Goal: Task Accomplishment & Management: Manage account settings

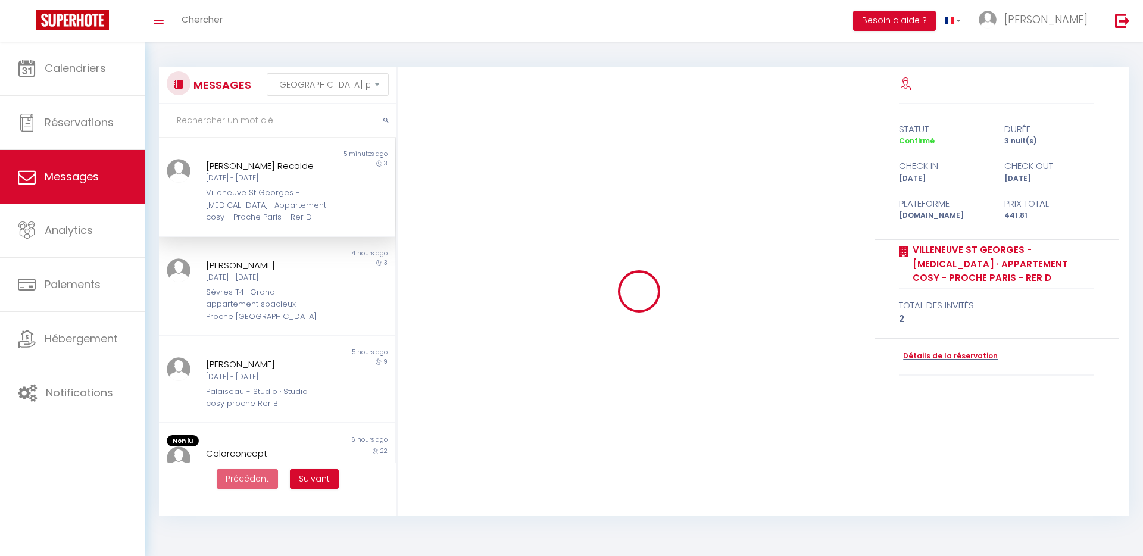
select select "message"
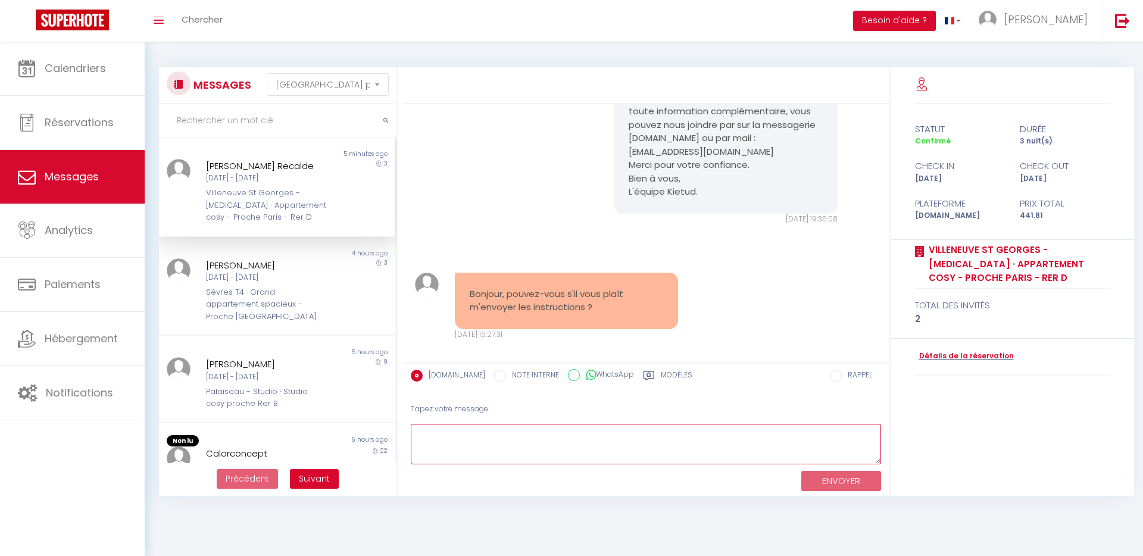
click at [653, 435] on textarea at bounding box center [646, 444] width 471 height 41
paste textarea "[URL][DOMAIN_NAME]"
click at [707, 439] on textarea "Bonjour, Veuillez nous excuser, vous n'aviez pas reçu le lien pour l'empreinte.…" at bounding box center [646, 444] width 471 height 41
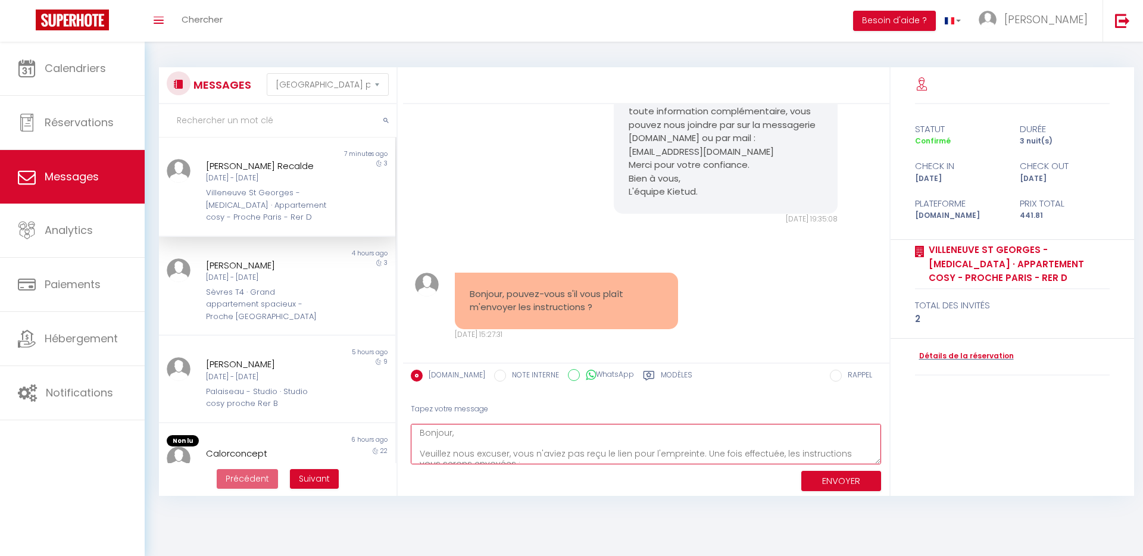
scroll to position [0, 0]
type textarea "Bonjour, Veuillez nous excuser, vous n'aviez pas reçu le lien pour l'empreinte.…"
click at [818, 481] on button "ENVOYER" at bounding box center [842, 481] width 80 height 21
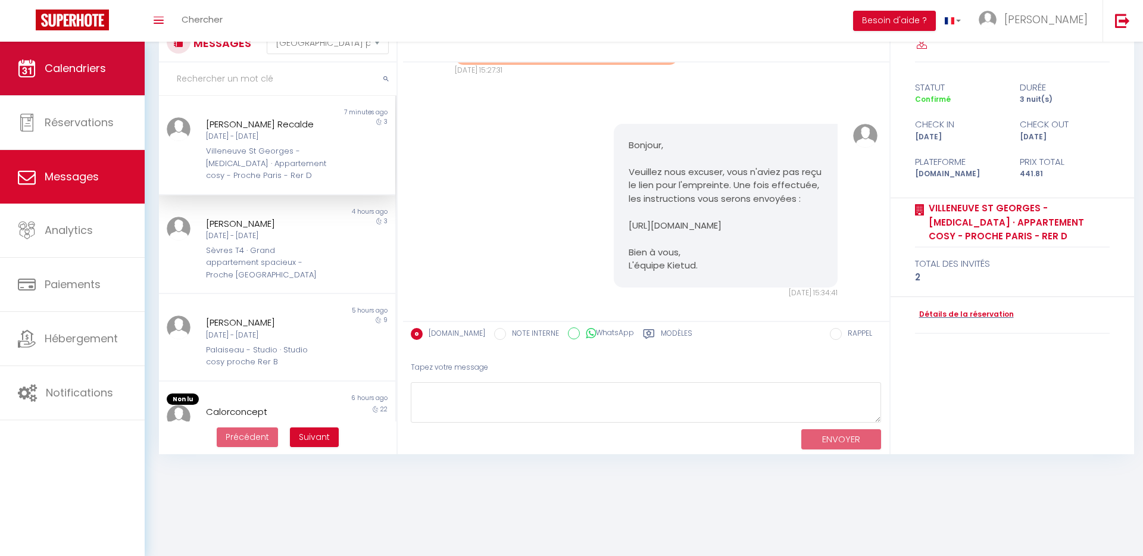
click at [95, 82] on link "Calendriers" at bounding box center [72, 69] width 145 height 54
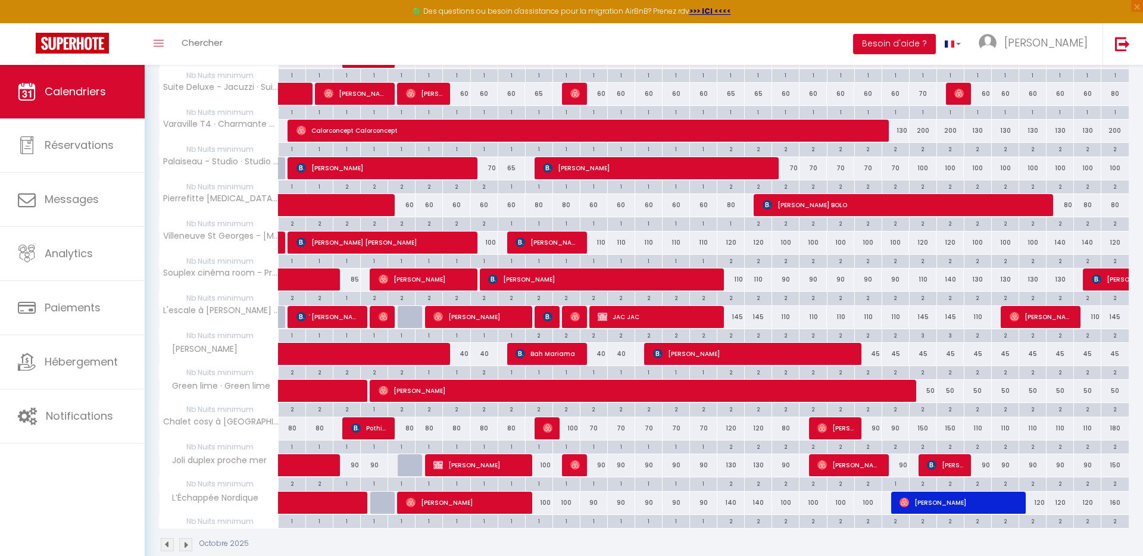
scroll to position [301, 0]
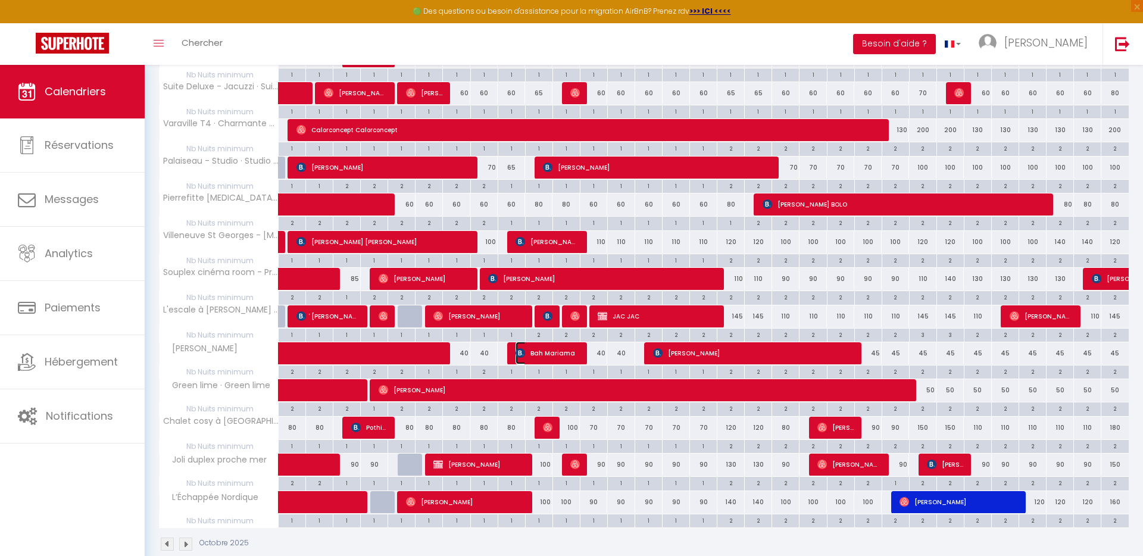
click at [559, 357] on span "Bah Mariama" at bounding box center [548, 353] width 64 height 23
select select "OK"
select select "KO"
select select "0"
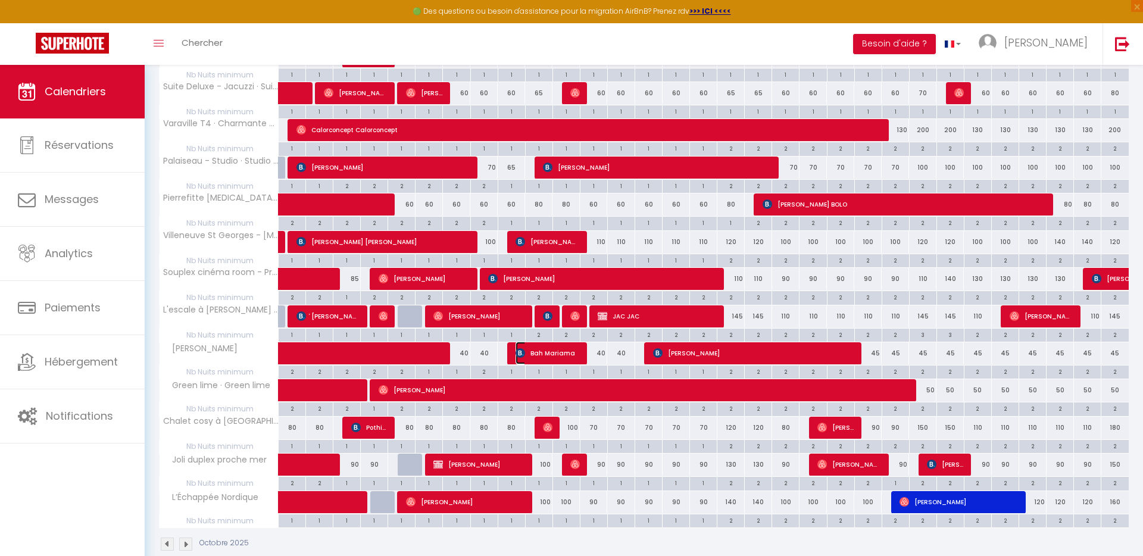
select select "1"
select select
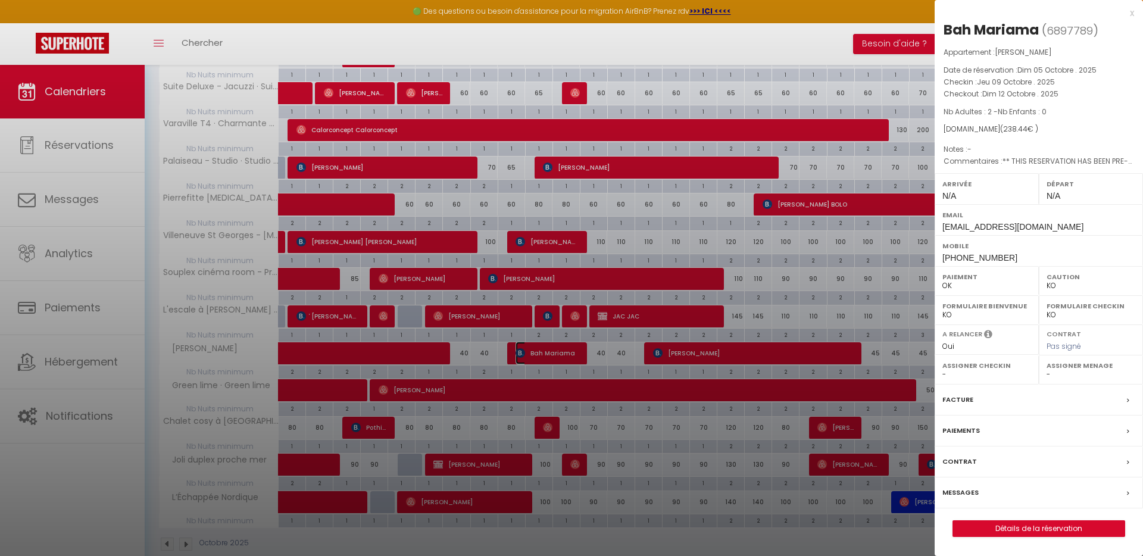
scroll to position [304, 0]
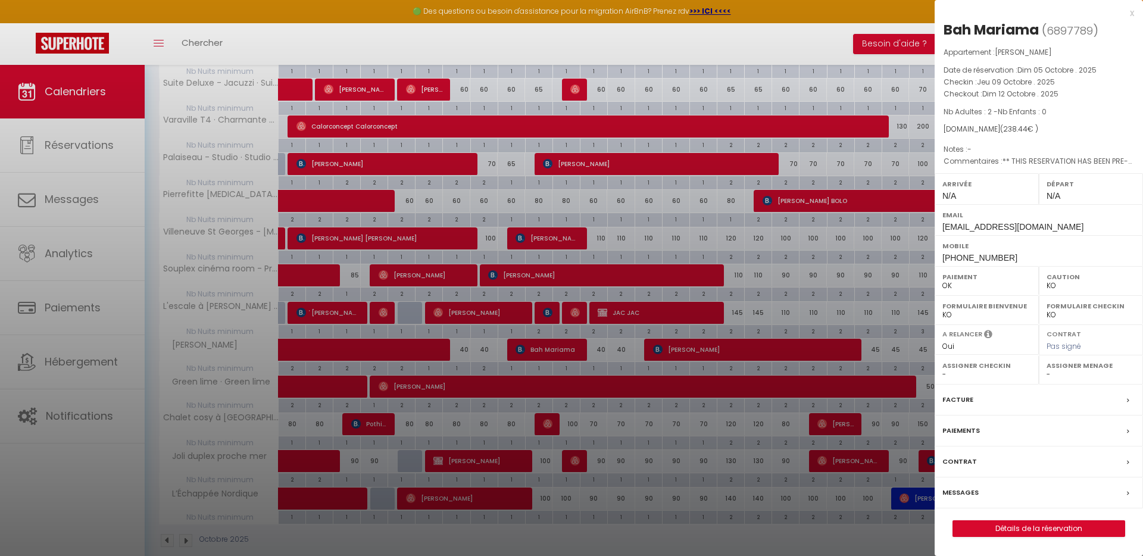
click at [989, 488] on div "Messages" at bounding box center [1039, 493] width 208 height 31
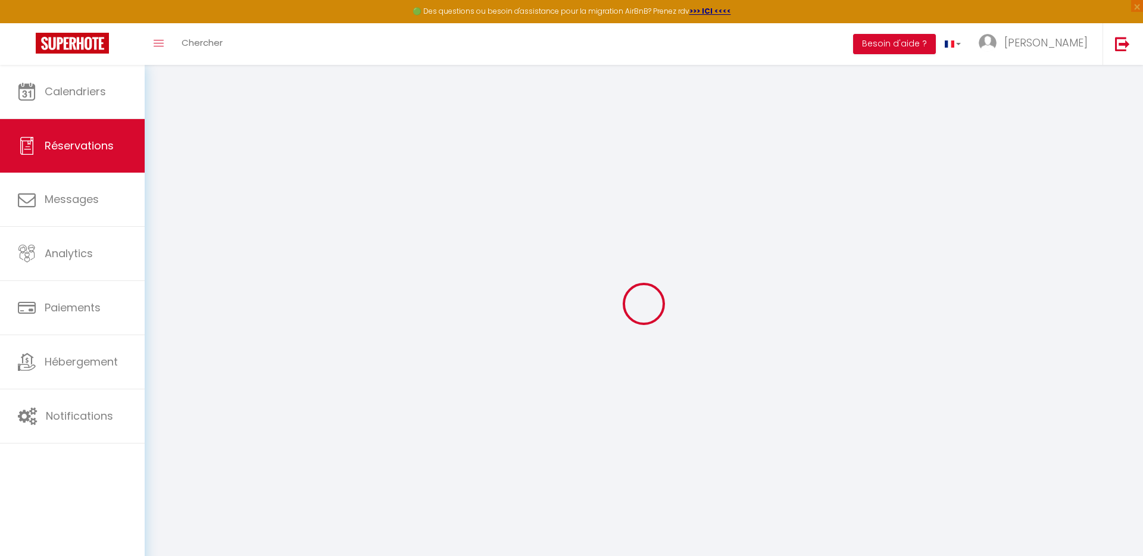
select select
checkbox input "false"
type textarea "** THIS RESERVATION HAS BEEN PRE-PAID ** BOOKING NOTE : Payment charge is EUR 3…"
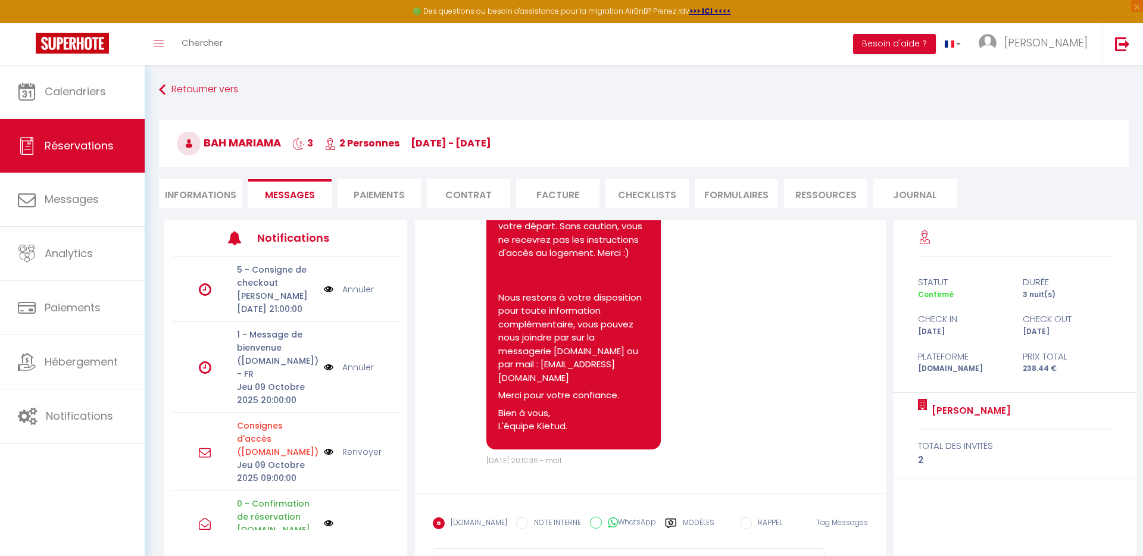
scroll to position [65, 0]
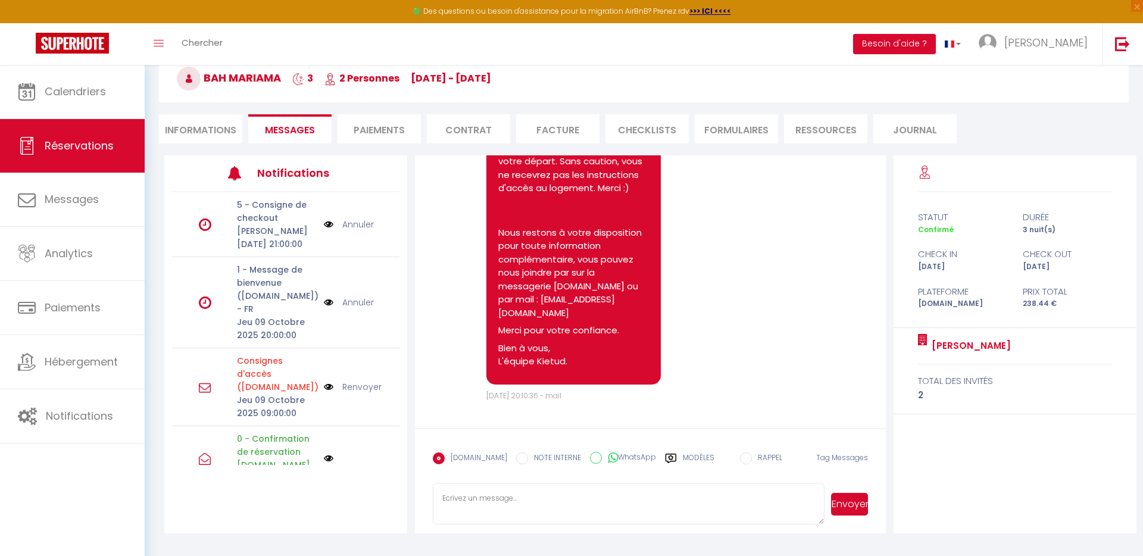
click at [599, 503] on textarea at bounding box center [628, 505] width 391 height 42
paste textarea "[URL][DOMAIN_NAME]"
click at [468, 512] on textarea "Bonjour, Voici le lien pour l'empreinte : [URL][DOMAIN_NAME] Une fpois effectué…" at bounding box center [628, 505] width 391 height 42
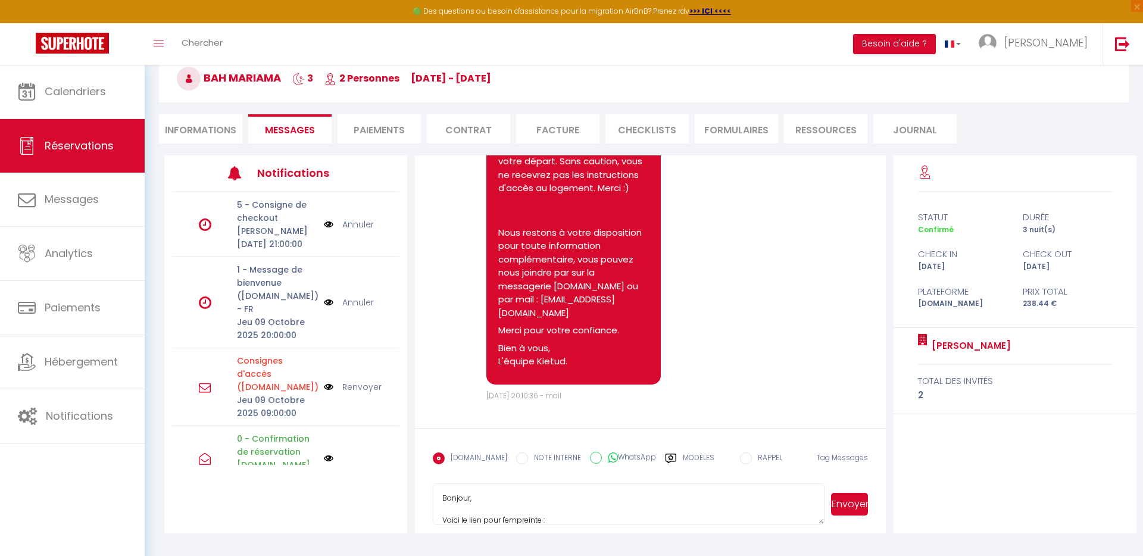
scroll to position [50, 0]
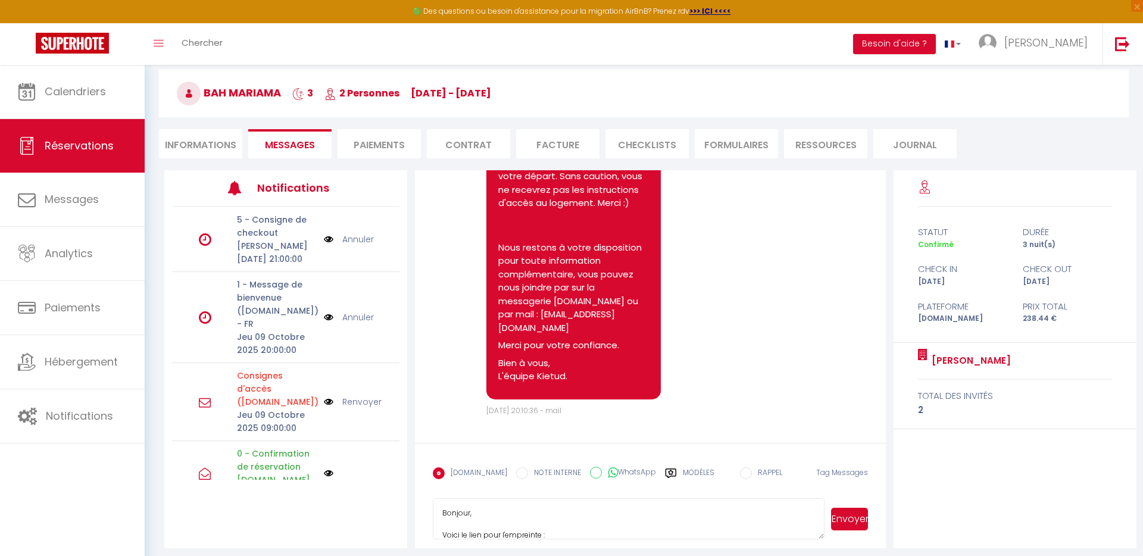
type textarea "Bonjour, Voici le lien pour l'empreinte : [URL][DOMAIN_NAME] Une fois effectuée…"
click at [840, 523] on button "Envoyer" at bounding box center [849, 519] width 37 height 23
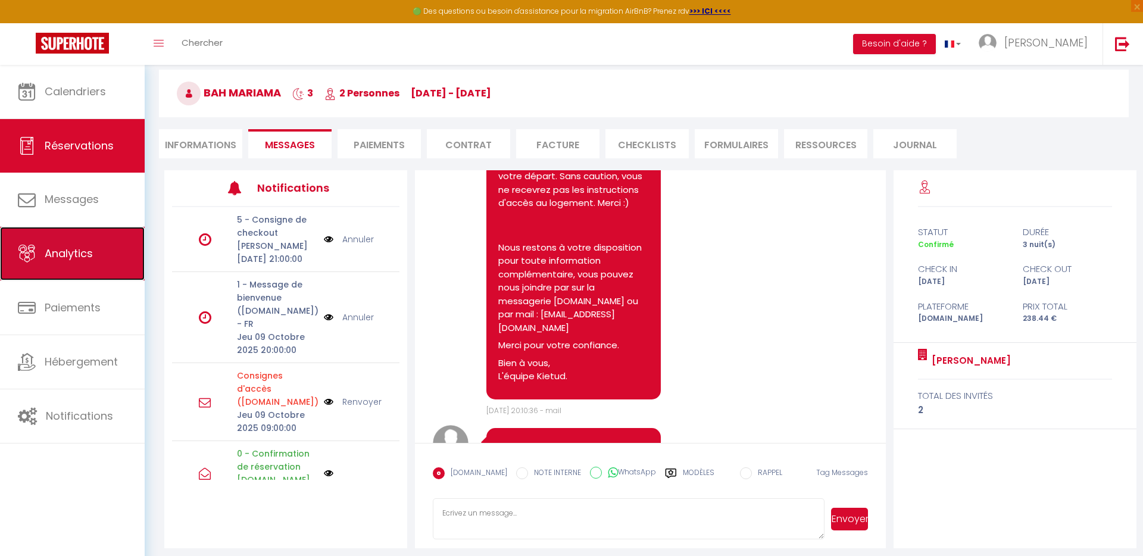
click at [85, 257] on span "Analytics" at bounding box center [69, 253] width 48 height 15
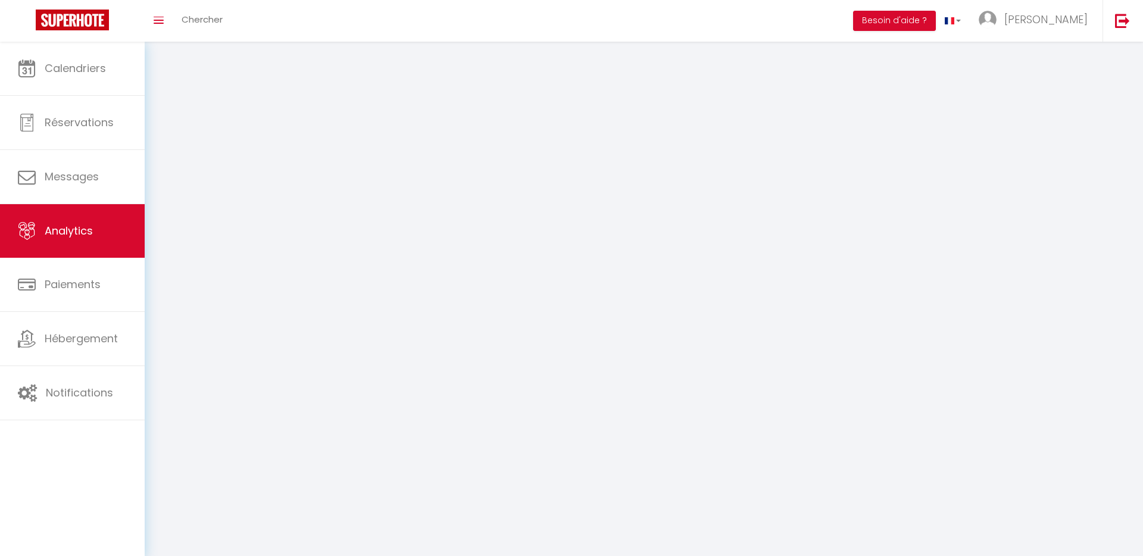
select select "2025"
select select "10"
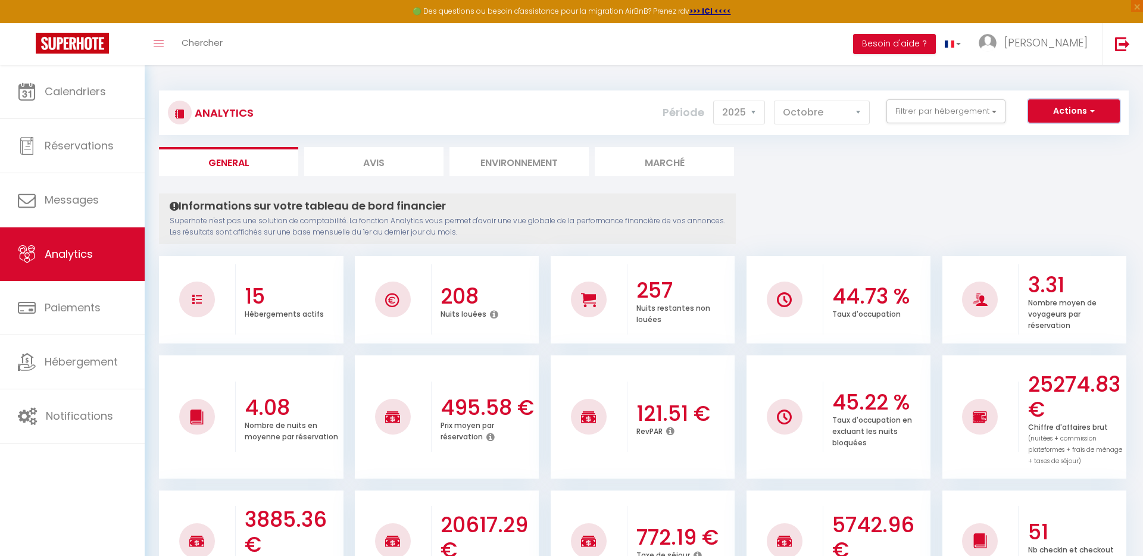
click at [1098, 114] on button "Actions" at bounding box center [1074, 111] width 92 height 24
click at [939, 163] on ul "General Avis Environnement Marché" at bounding box center [644, 161] width 970 height 29
click at [988, 113] on button "Filtrer par hébergement" at bounding box center [946, 111] width 119 height 24
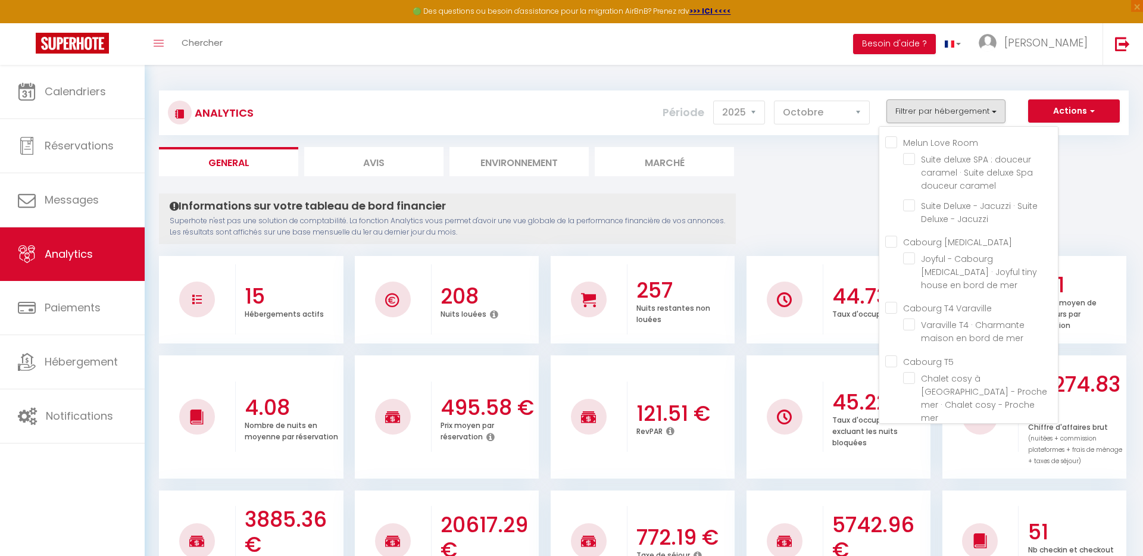
click at [892, 141] on Room "Melun Love Room" at bounding box center [972, 142] width 173 height 12
checkbox Room "true"
checkbox caramel "true"
checkbox Jacuzzi "true"
checkbox mer "false"
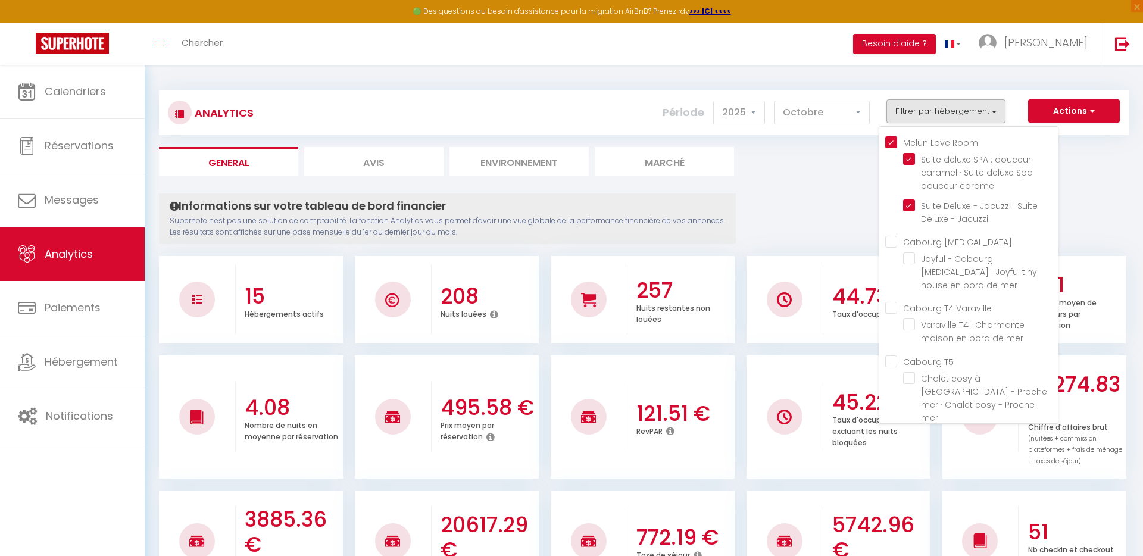
checkbox mer "false"
checkbox B "false"
checkbox Paris "false"
checkbox Terracotta "false"
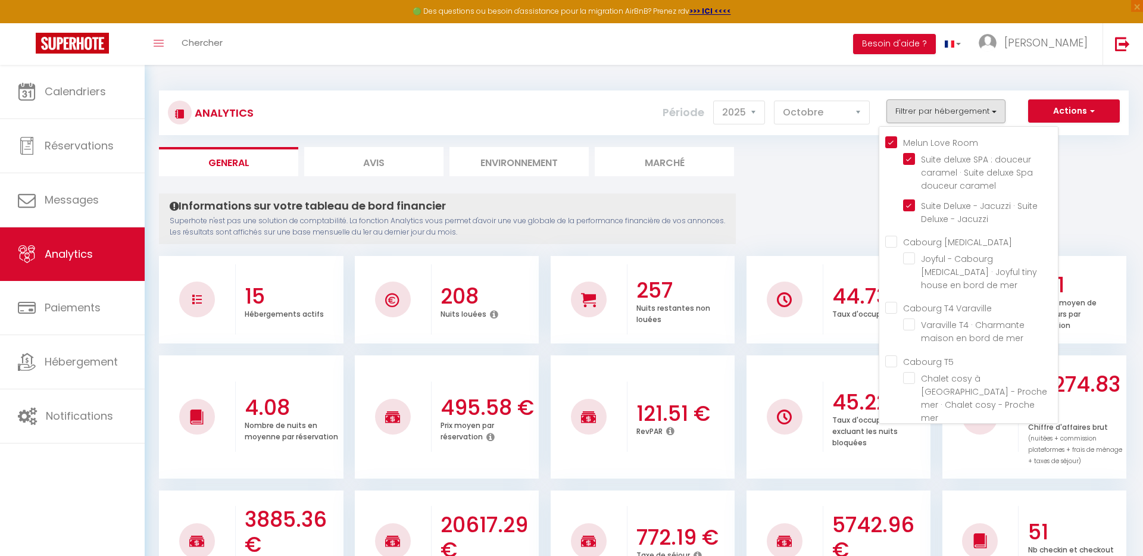
checkbox lime "false"
checkbox Paris "false"
checkbox 7 "false"
checkbox C "false"
checkbox D "false"
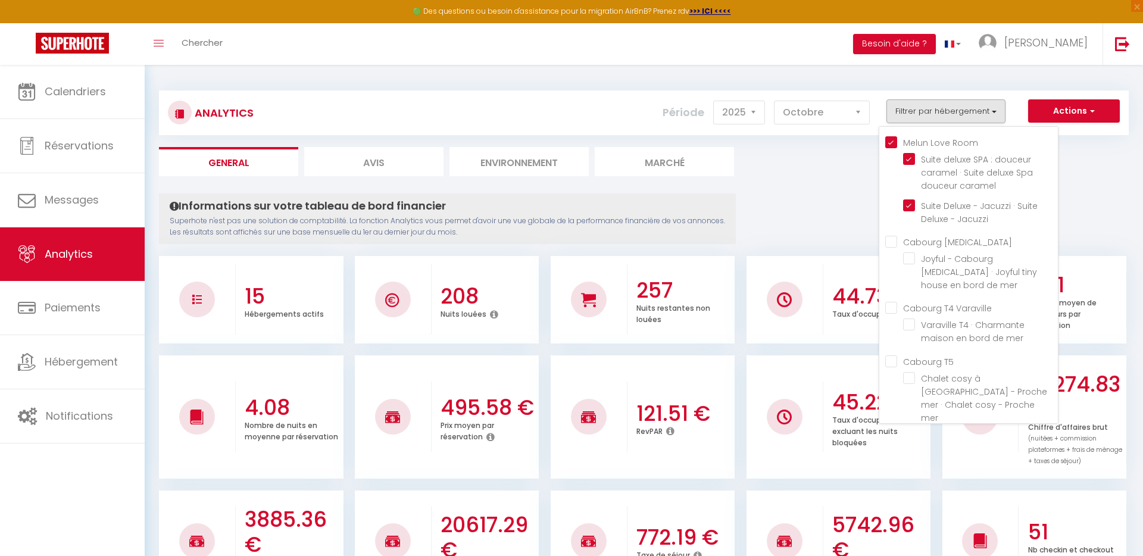
checkbox Nordique "false"
checkbox mer "false"
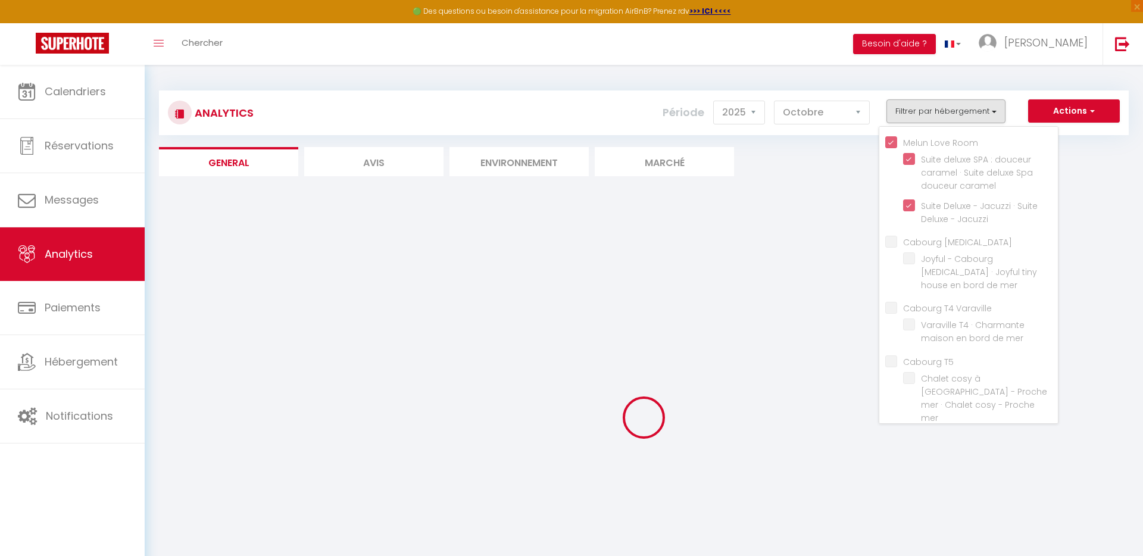
checkbox mer "false"
checkbox B "false"
checkbox Paris "false"
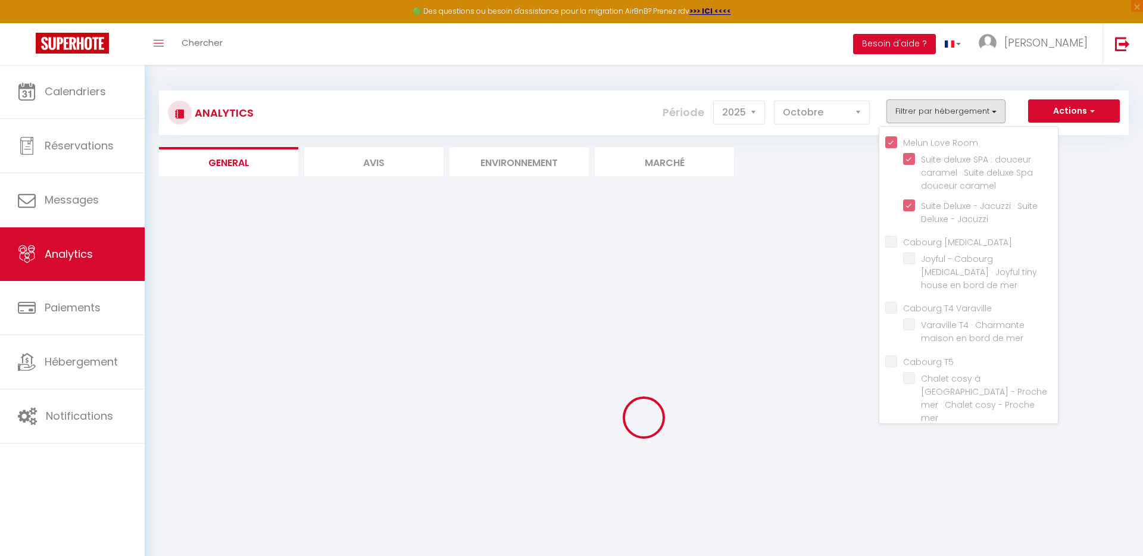
checkbox Terracotta "false"
checkbox lime "false"
checkbox Paris "false"
checkbox 7 "false"
checkbox C "false"
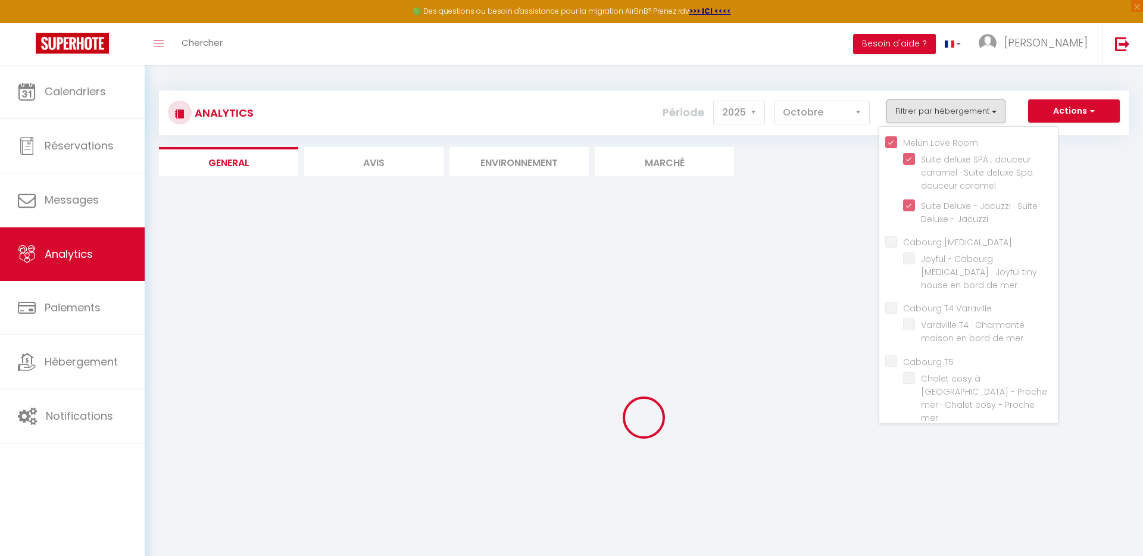
checkbox D "false"
checkbox Nordique "false"
checkbox mer "false"
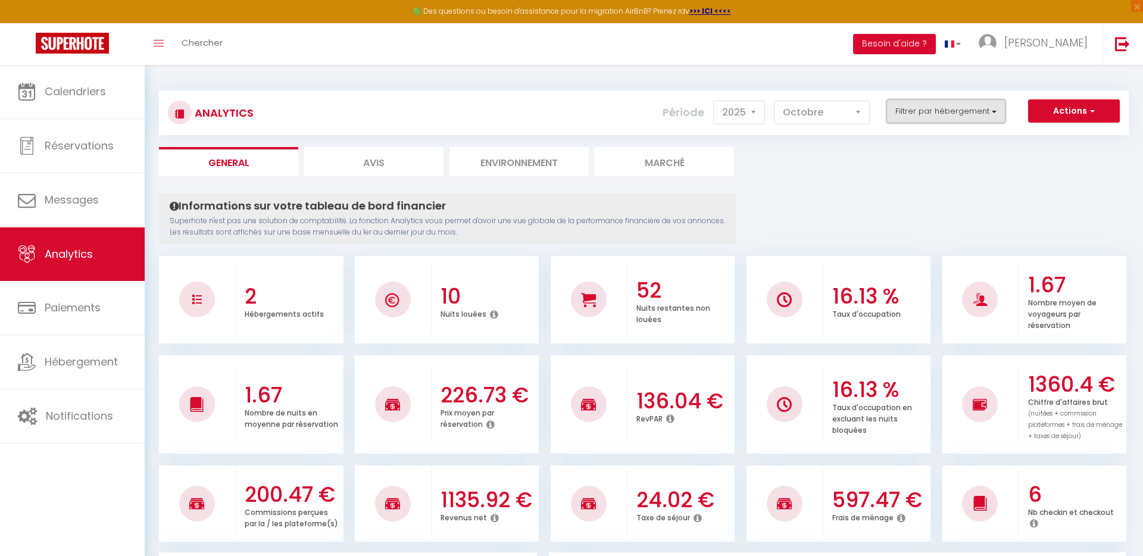
click at [999, 110] on button "Filtrer par hébergement" at bounding box center [946, 111] width 119 height 24
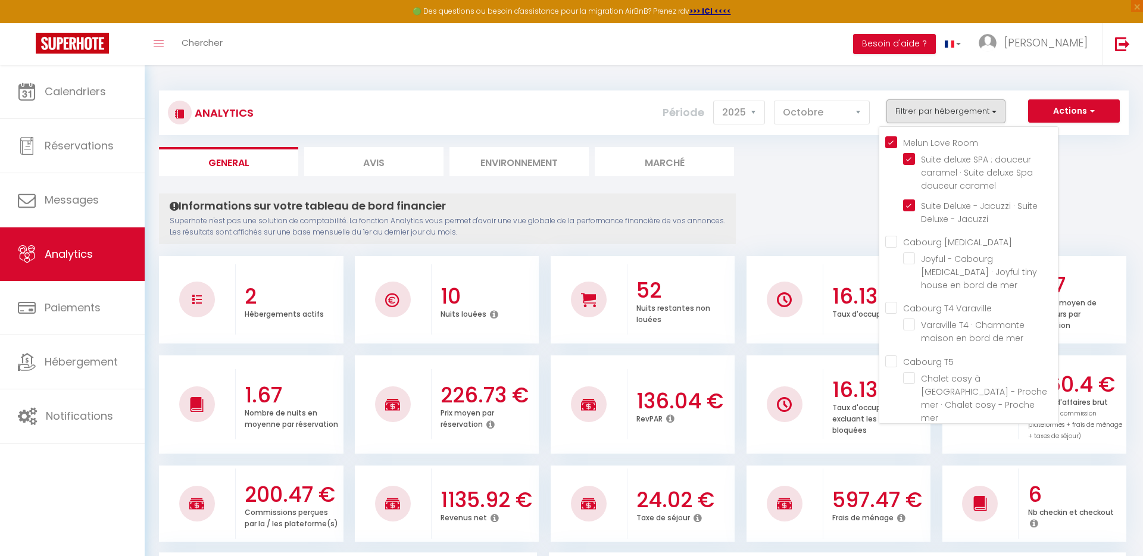
click at [891, 142] on Room "Melun Love Room" at bounding box center [972, 142] width 173 height 12
checkbox Room "false"
checkbox caramel "false"
checkbox Jacuzzi "false"
checkbox mer "false"
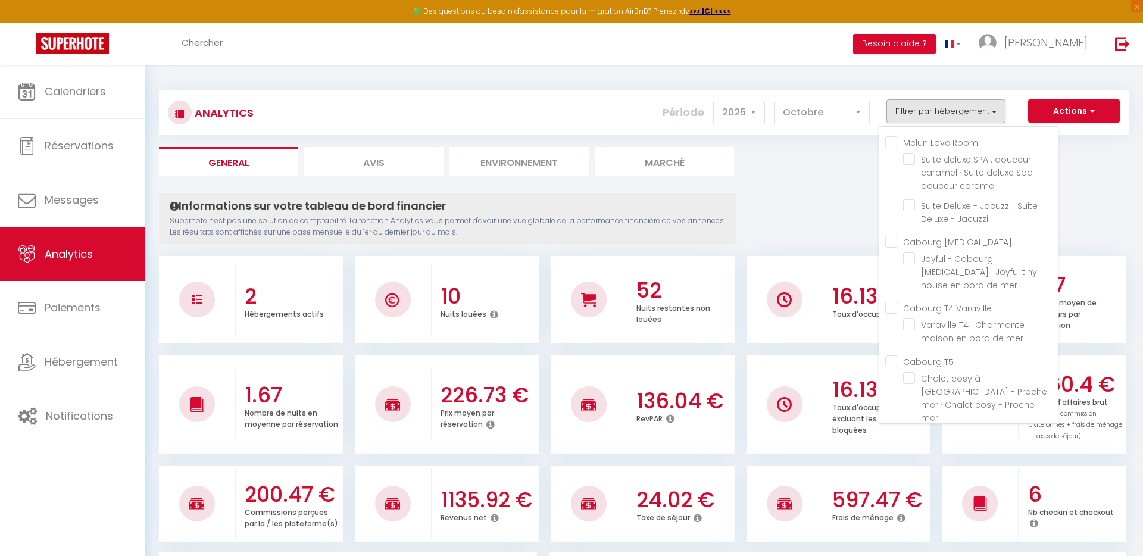
checkbox mer "false"
checkbox B "false"
checkbox Paris "false"
checkbox Terracotta "false"
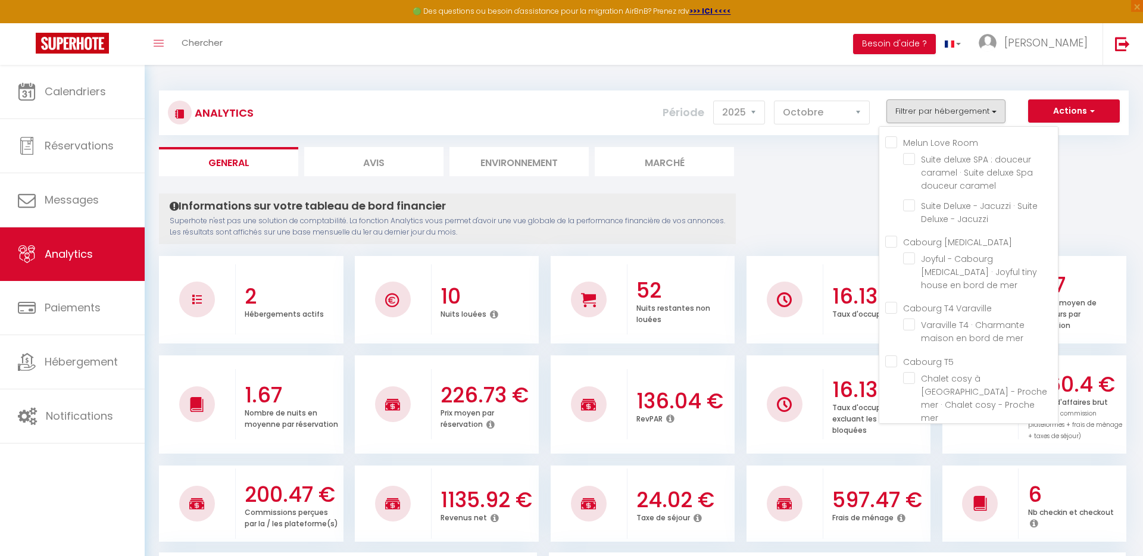
checkbox lime "false"
checkbox Paris "false"
checkbox 7 "false"
checkbox C "false"
checkbox D "false"
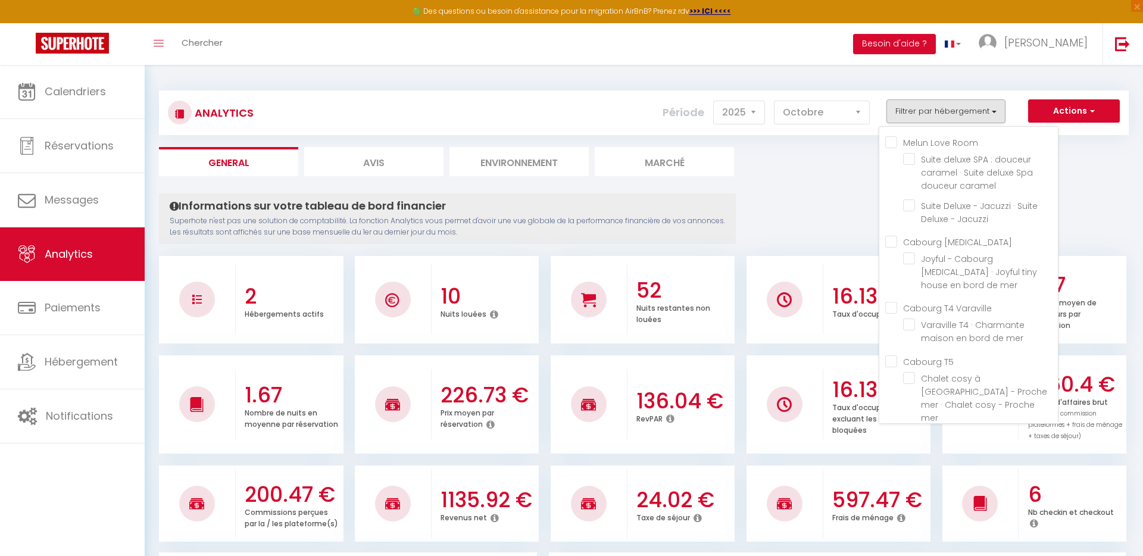
checkbox Nordique "false"
checkbox mer "false"
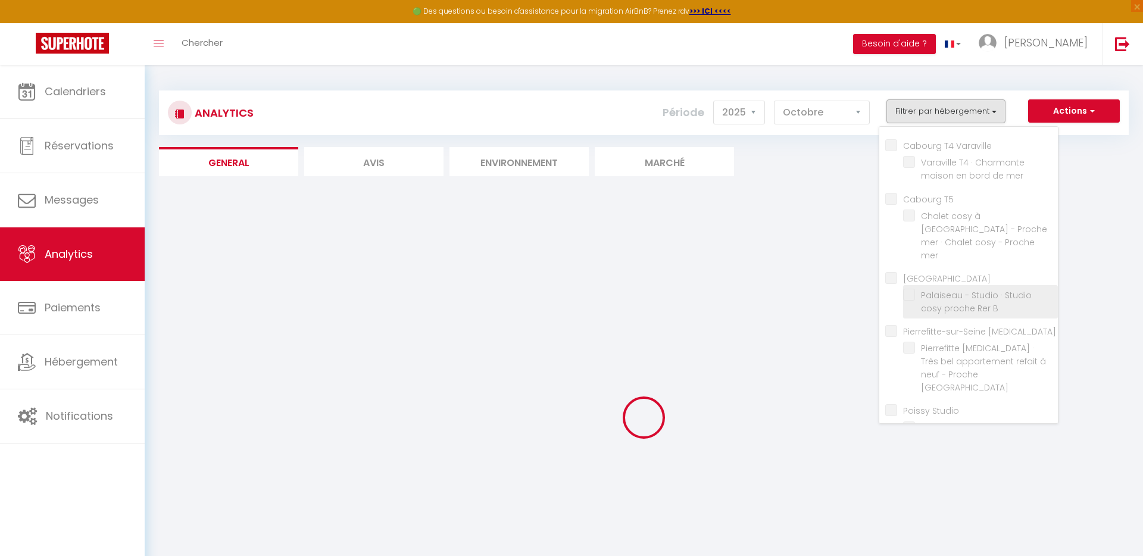
scroll to position [223, 0]
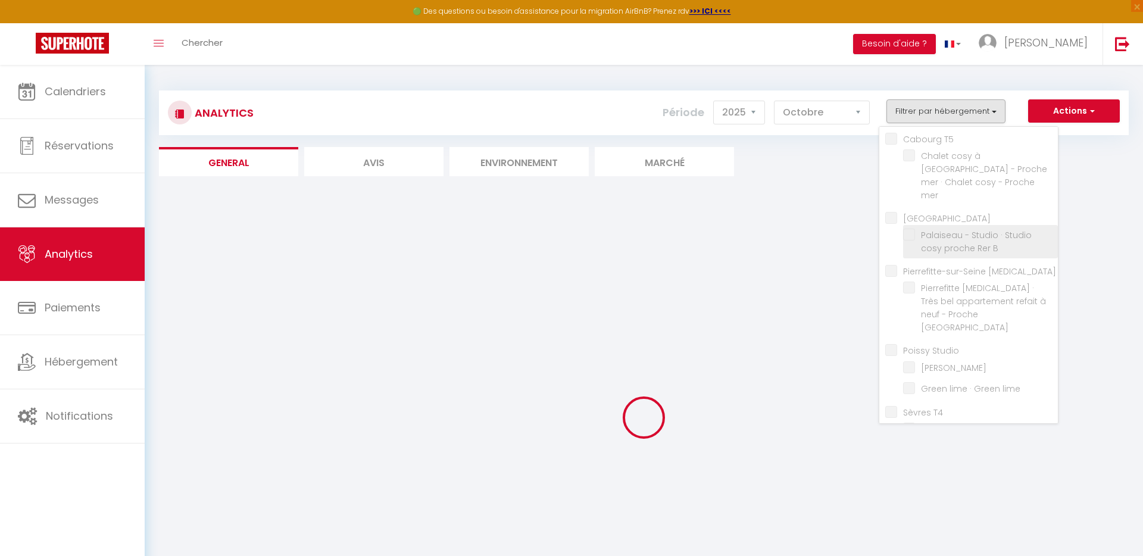
checkbox mer "false"
checkbox B "false"
checkbox Paris "false"
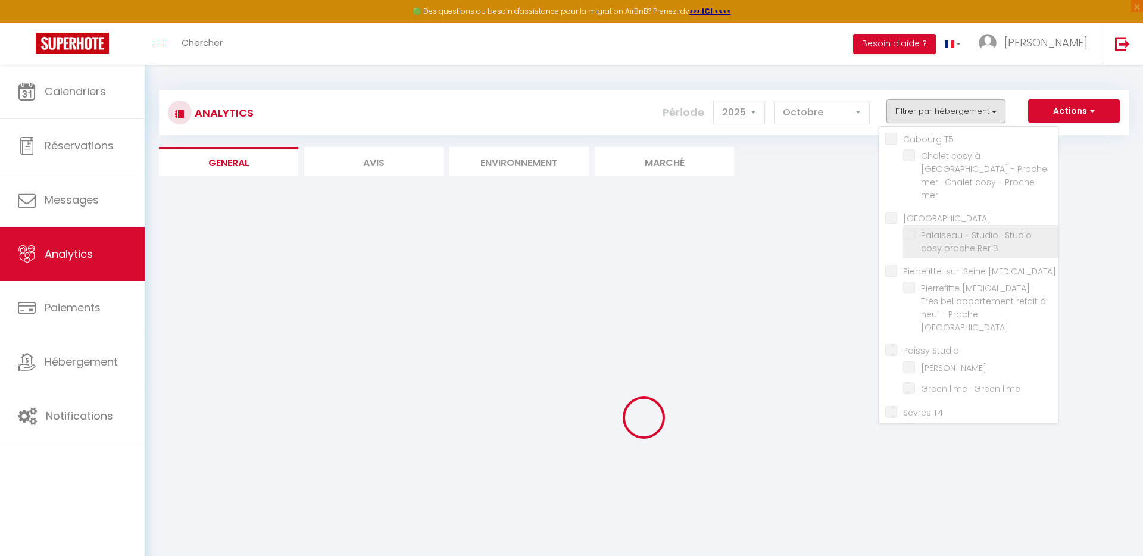
checkbox Terracotta "false"
checkbox lime "false"
checkbox Paris "false"
checkbox 7 "false"
checkbox C "false"
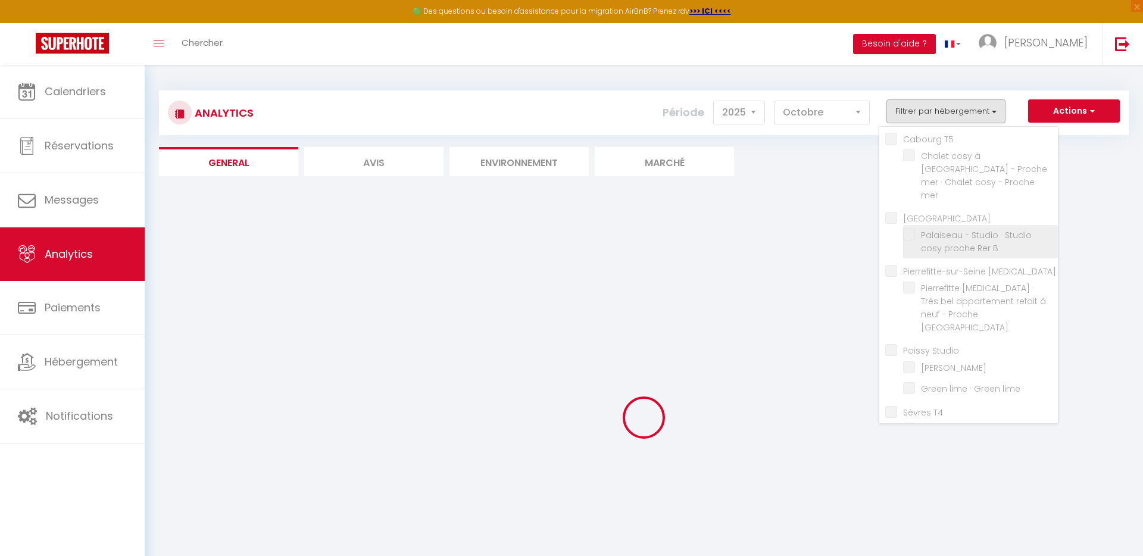
checkbox D "false"
checkbox Nordique "false"
checkbox mer "false"
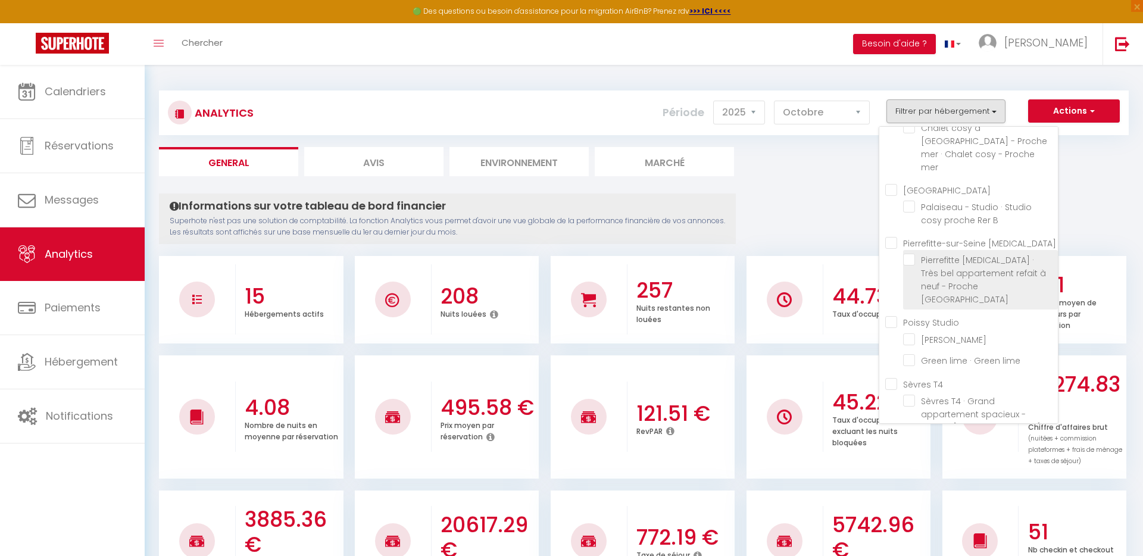
scroll to position [288, 0]
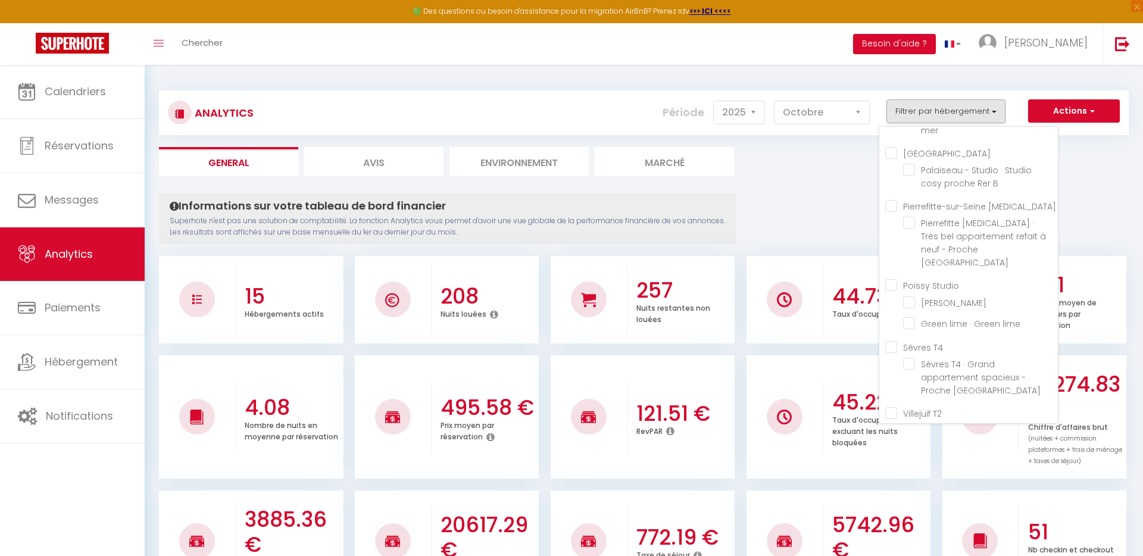
click at [892, 279] on Studio "Poissy Studio" at bounding box center [972, 285] width 173 height 12
checkbox Studio "true"
checkbox mer "false"
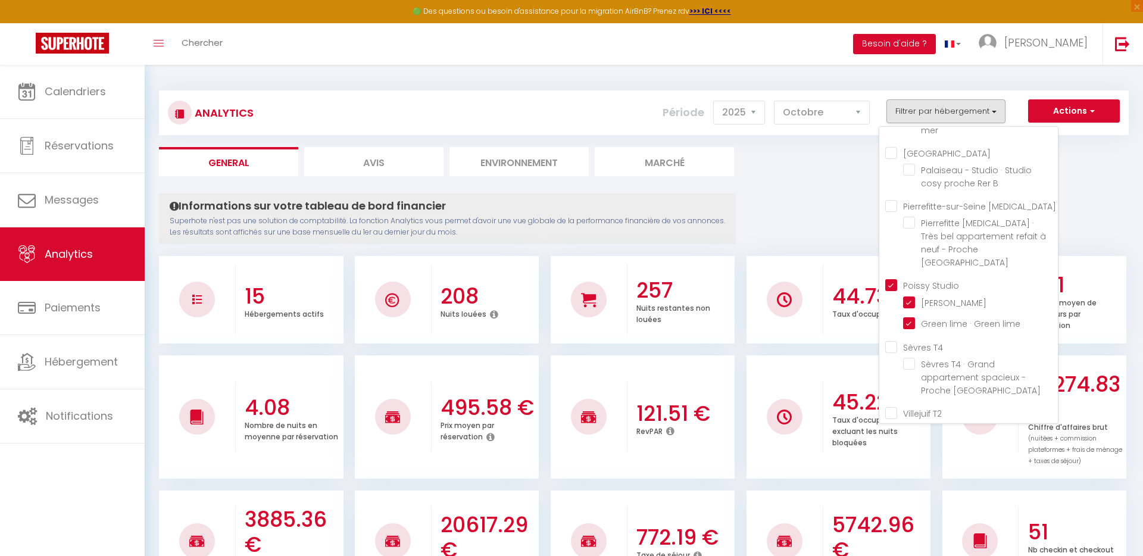
checkbox B "false"
checkbox Paris "false"
checkbox Terracotta "true"
checkbox lime "true"
checkbox Paris "false"
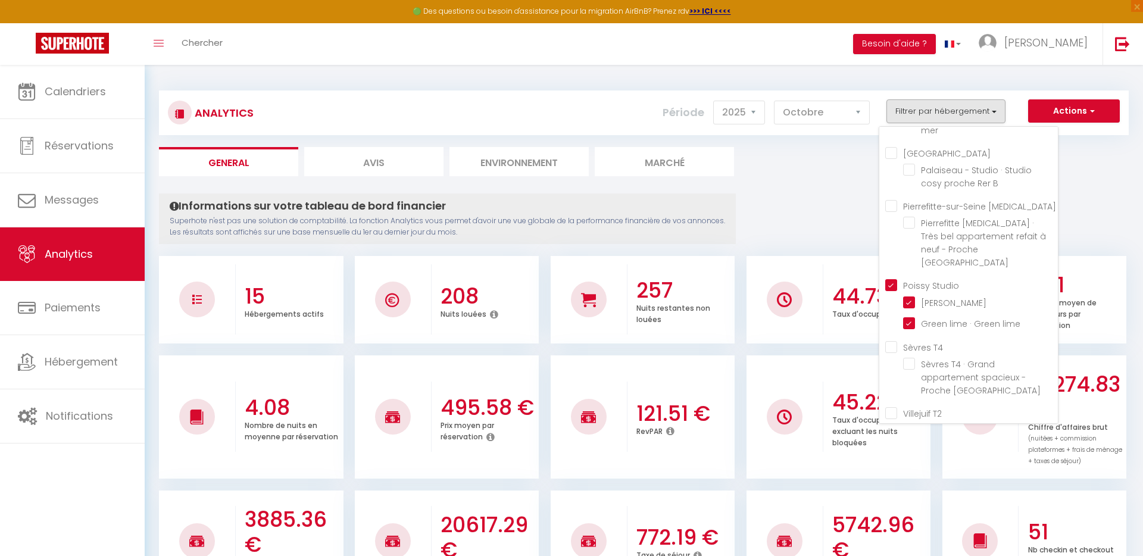
checkbox 7 "false"
checkbox C "false"
checkbox D "false"
checkbox Nordique "false"
checkbox mer "false"
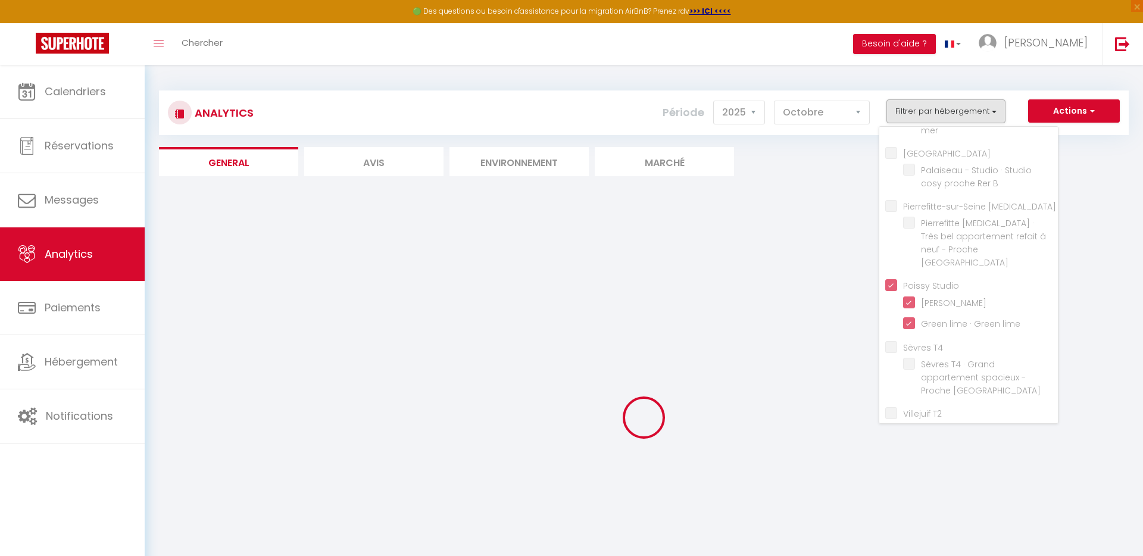
checkbox mer "false"
checkbox B "false"
checkbox Paris "false"
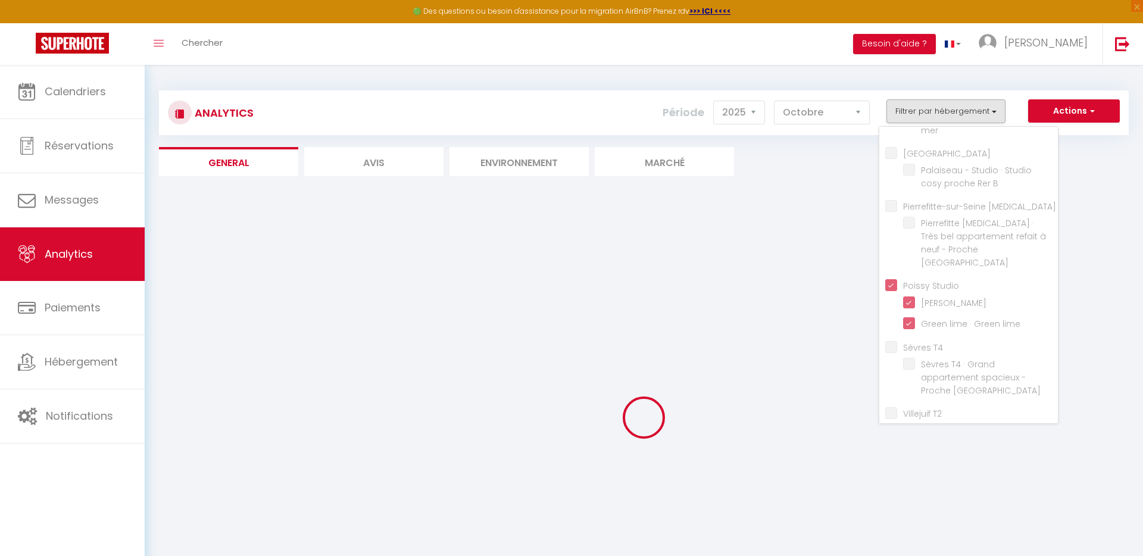
checkbox Paris "false"
checkbox 7 "false"
checkbox C "false"
checkbox D "false"
checkbox Nordique "false"
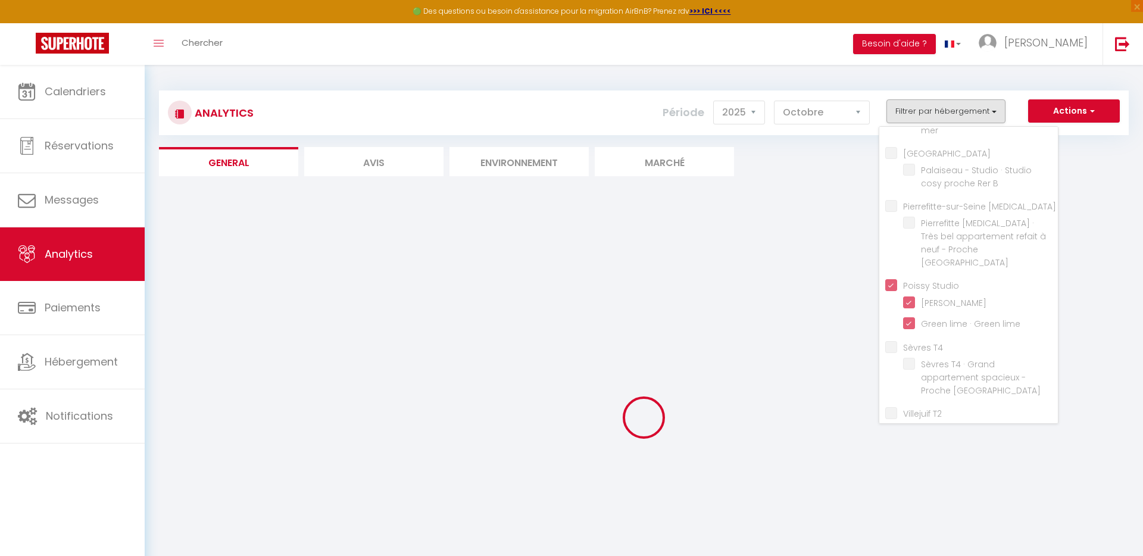
checkbox mer "false"
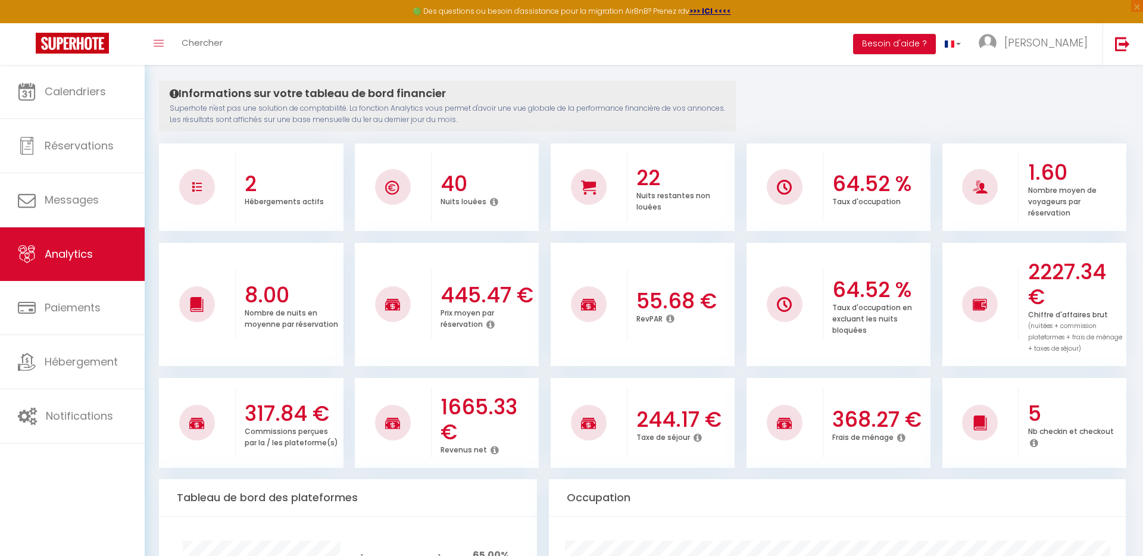
scroll to position [0, 0]
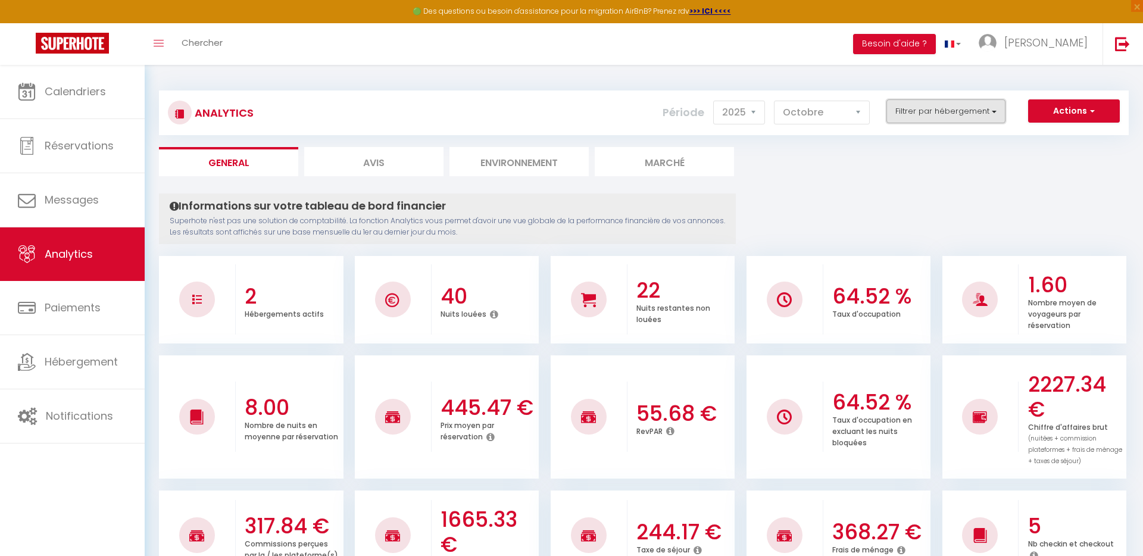
click at [954, 107] on button "Filtrer par hébergement" at bounding box center [946, 111] width 119 height 24
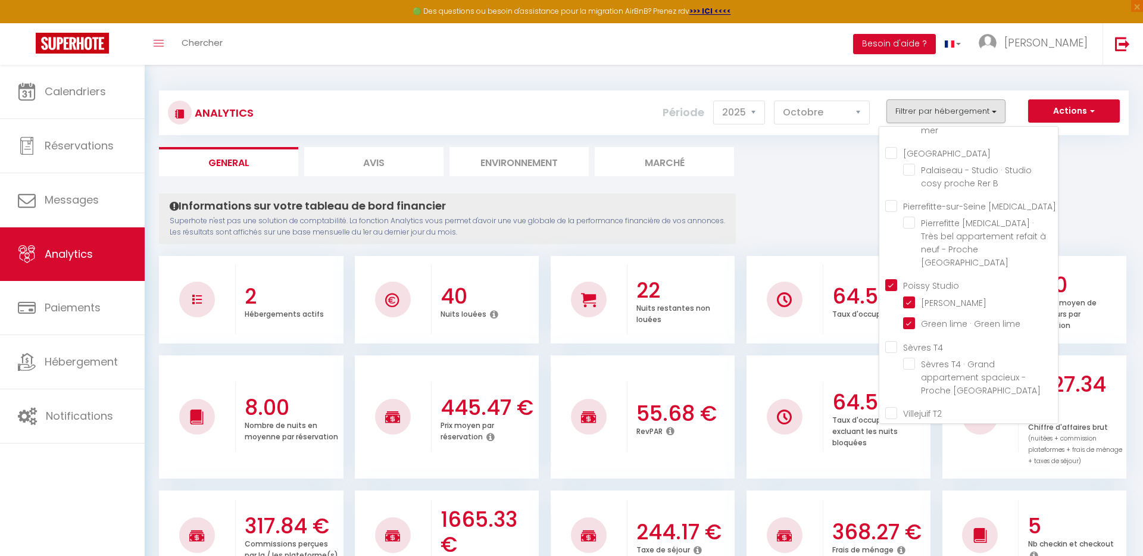
click at [891, 279] on Studio "Poissy Studio" at bounding box center [972, 285] width 173 height 12
checkbox Studio "false"
checkbox mer "false"
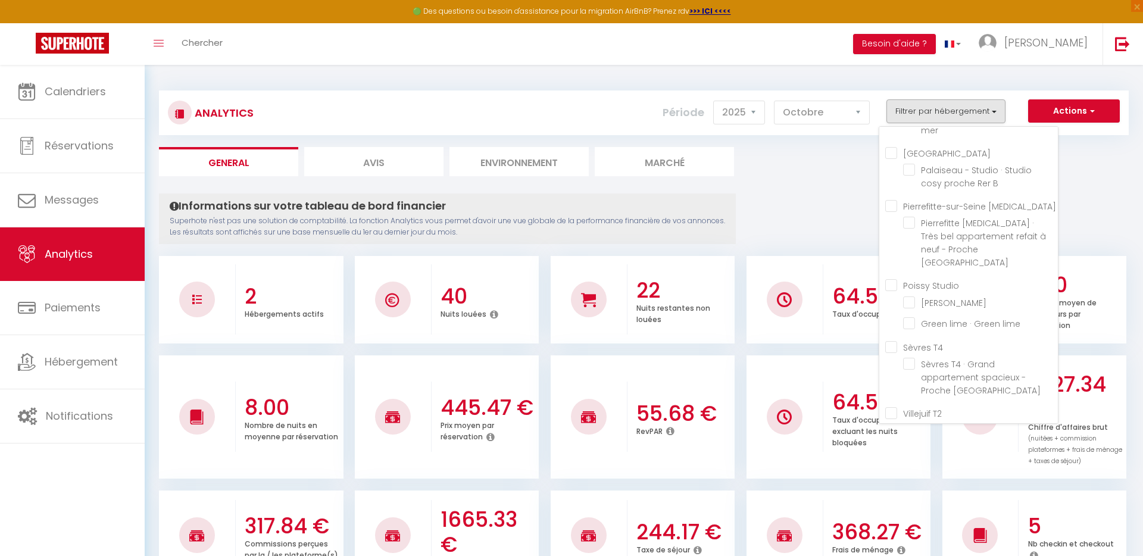
checkbox B "false"
checkbox Paris "false"
checkbox Terracotta "false"
checkbox lime "false"
checkbox Paris "false"
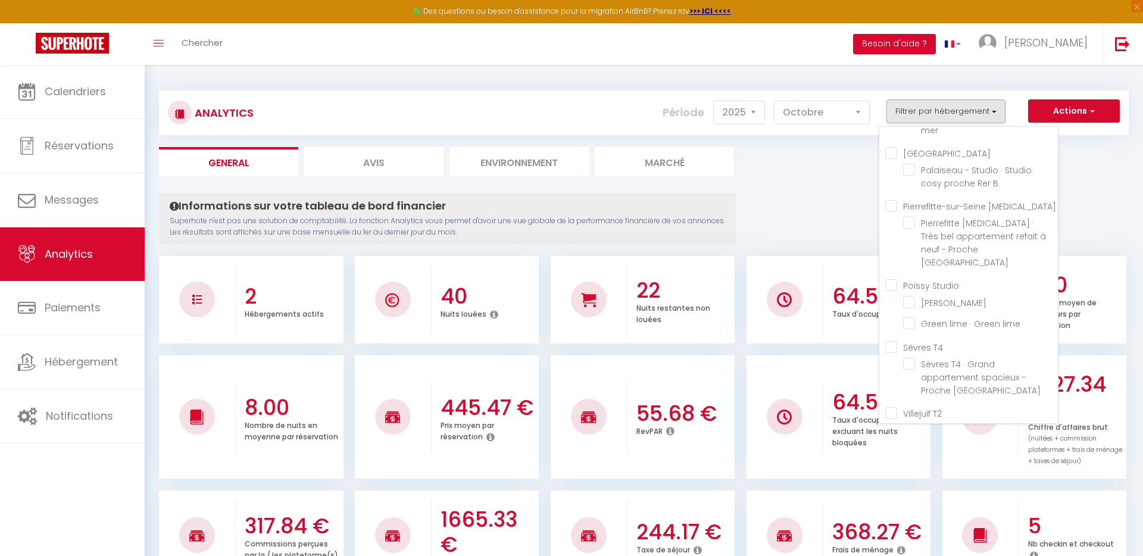
checkbox 7 "false"
checkbox C "false"
checkbox D "false"
checkbox Nordique "false"
checkbox mer "false"
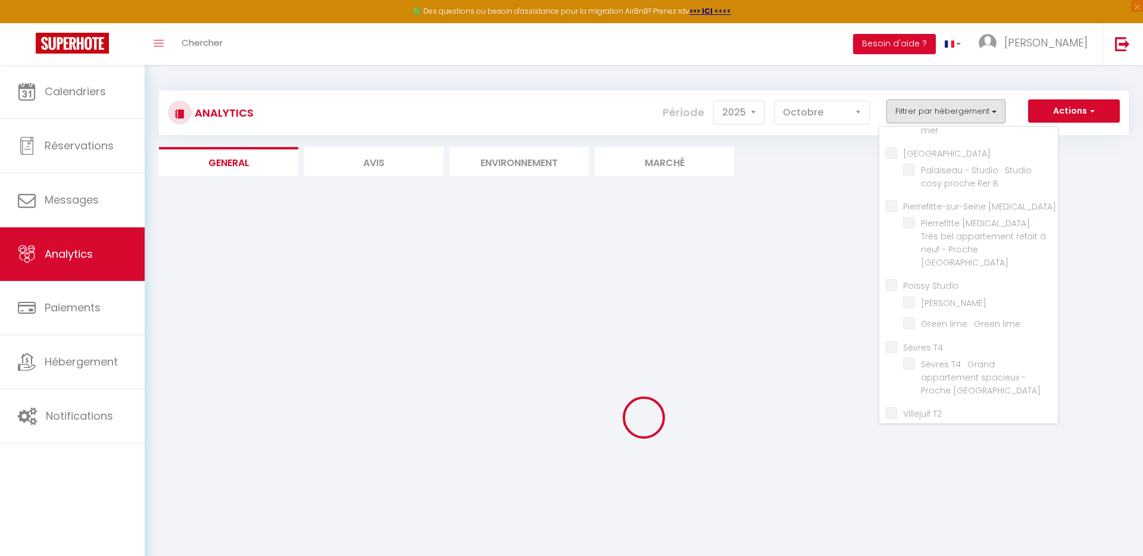
click at [847, 199] on div at bounding box center [644, 418] width 970 height 449
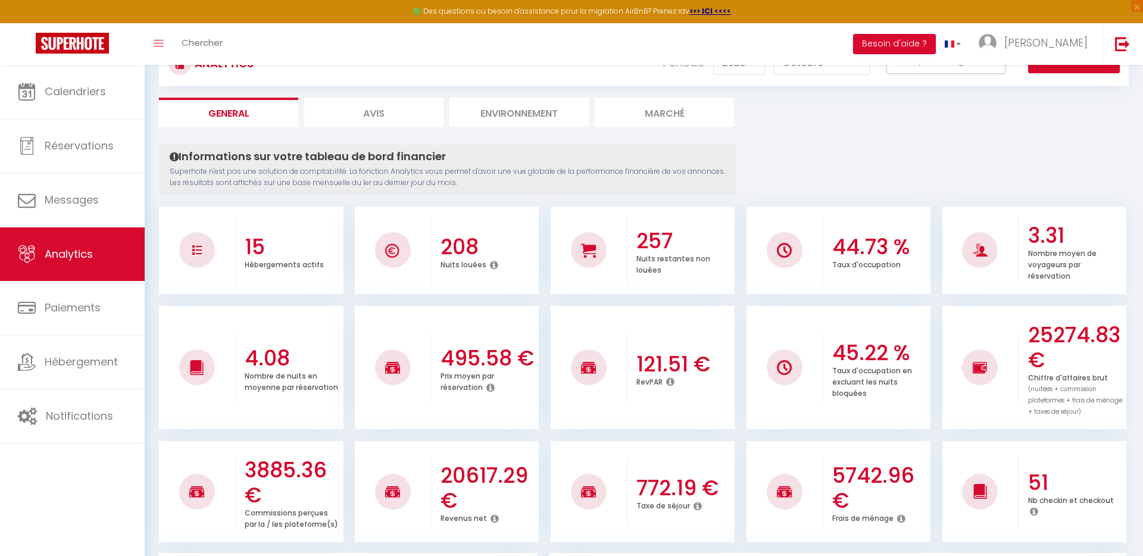
scroll to position [66, 0]
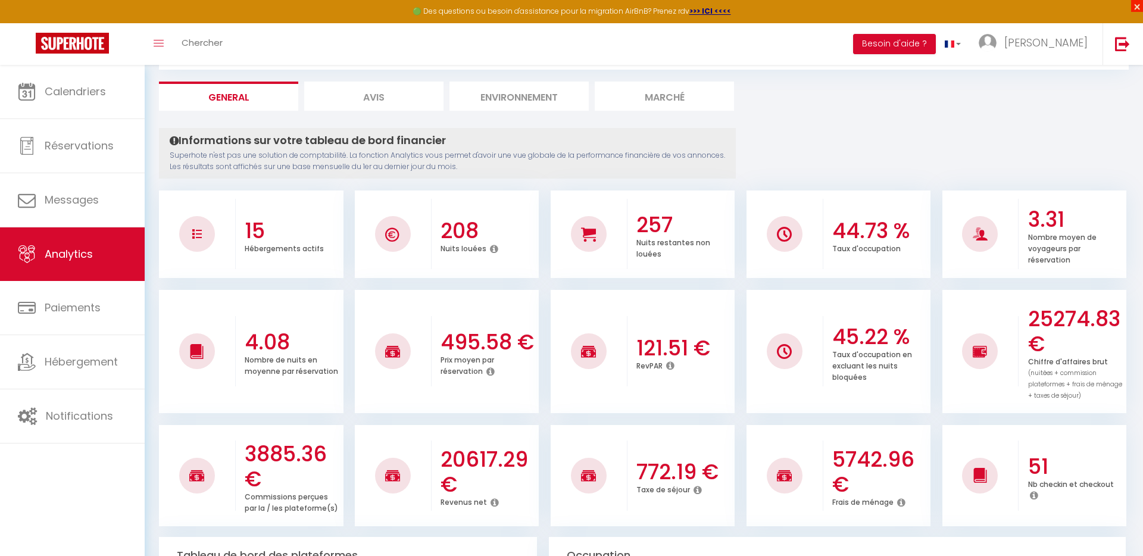
click at [1139, 7] on span "×" at bounding box center [1137, 6] width 12 height 12
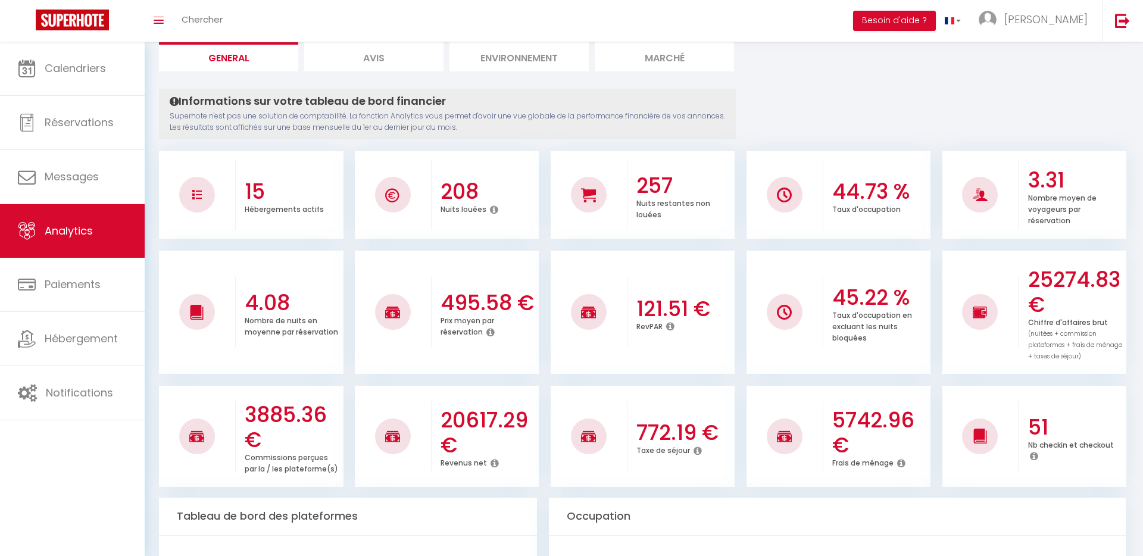
scroll to position [85, 0]
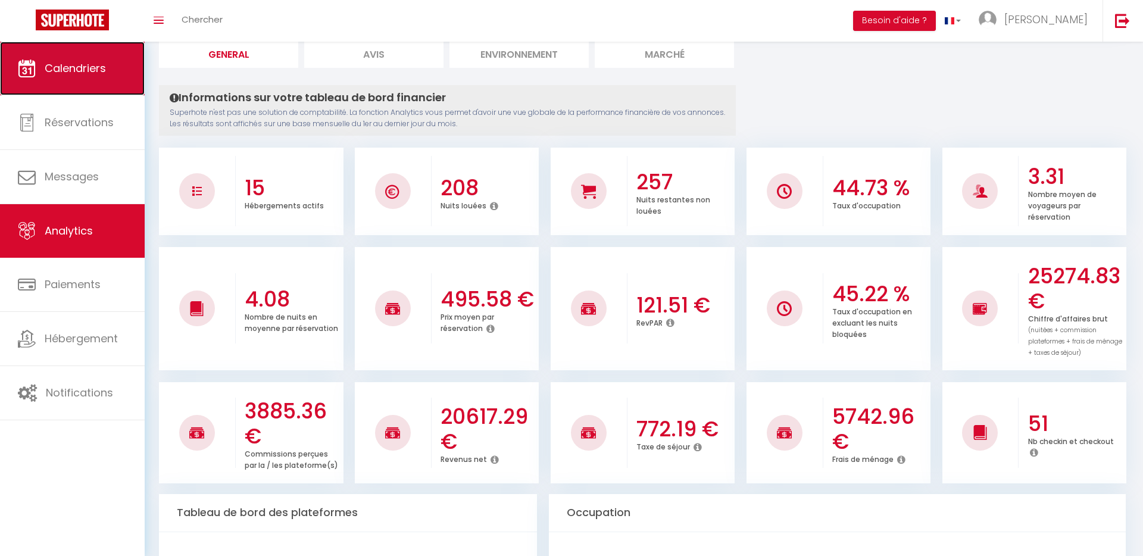
click at [86, 77] on link "Calendriers" at bounding box center [72, 69] width 145 height 54
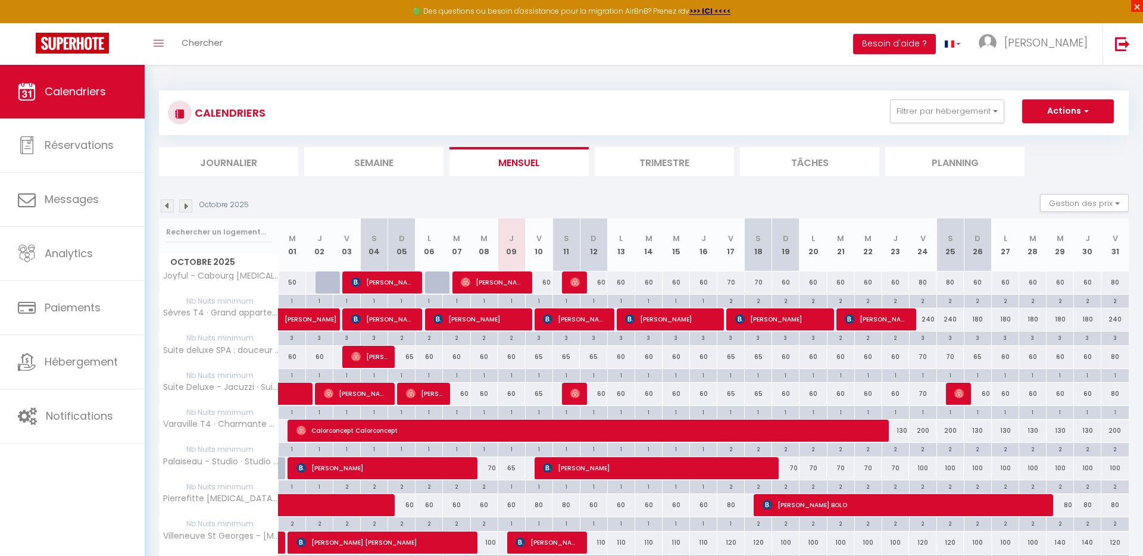
click at [1136, 7] on span "×" at bounding box center [1137, 6] width 12 height 12
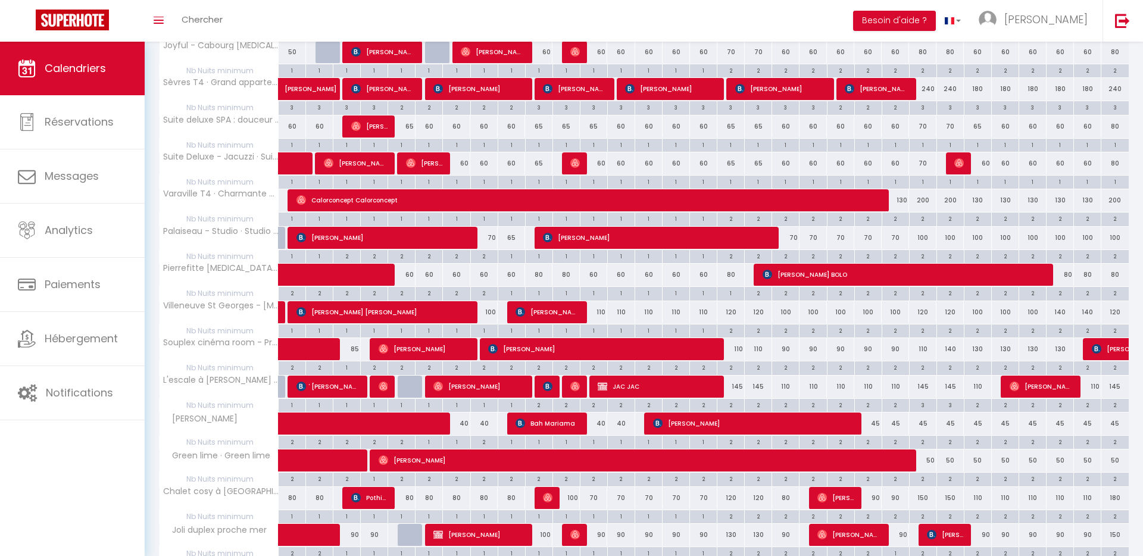
scroll to position [208, 0]
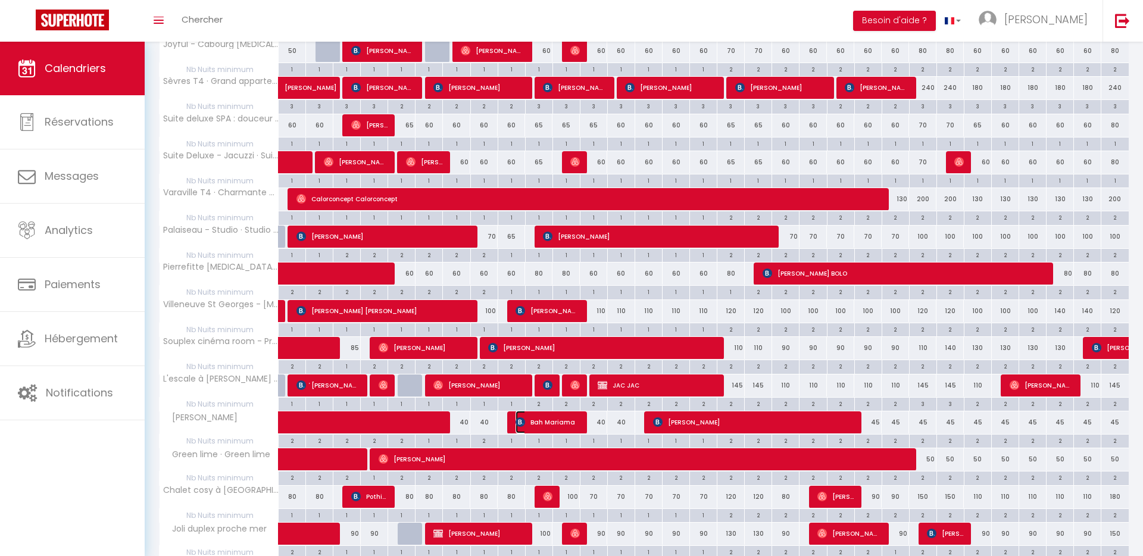
click at [550, 428] on span "Bah Mariama" at bounding box center [548, 422] width 64 height 23
select select "OK"
select select "KO"
select select "0"
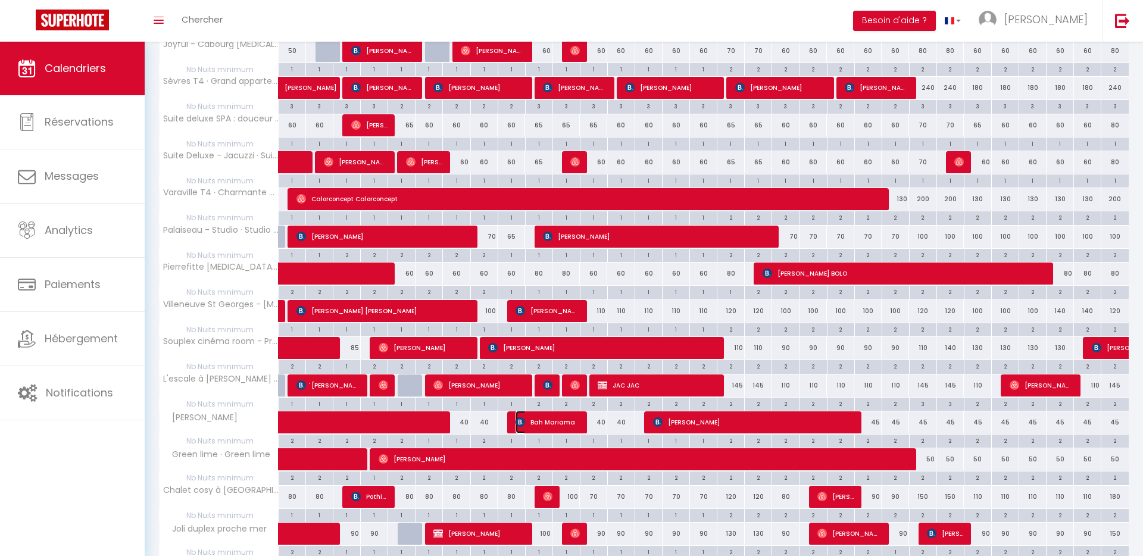
select select "1"
select select
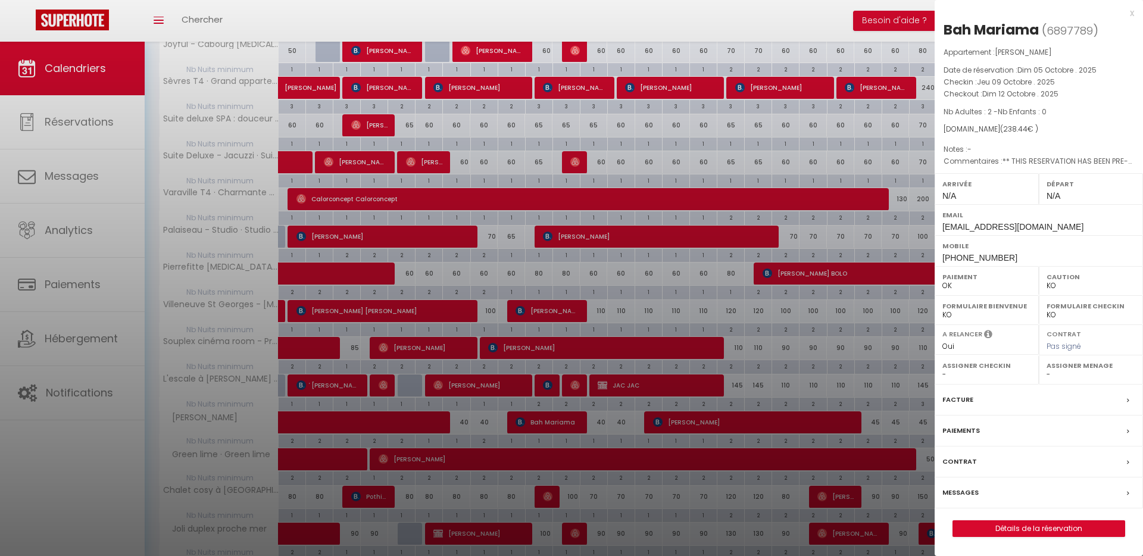
drag, startPoint x: 714, startPoint y: 315, endPoint x: 710, endPoint y: 308, distance: 8.0
click at [711, 313] on div at bounding box center [571, 278] width 1143 height 556
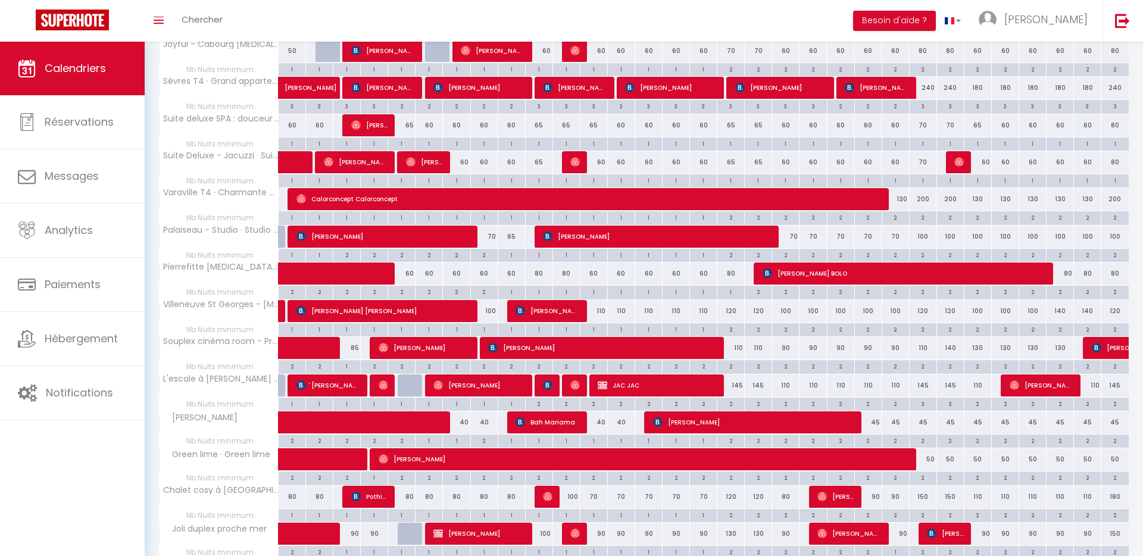
click at [551, 297] on div "1" at bounding box center [539, 291] width 27 height 11
type input "1"
type input "Ven 10 Octobre 2025"
type input "[DATE]"
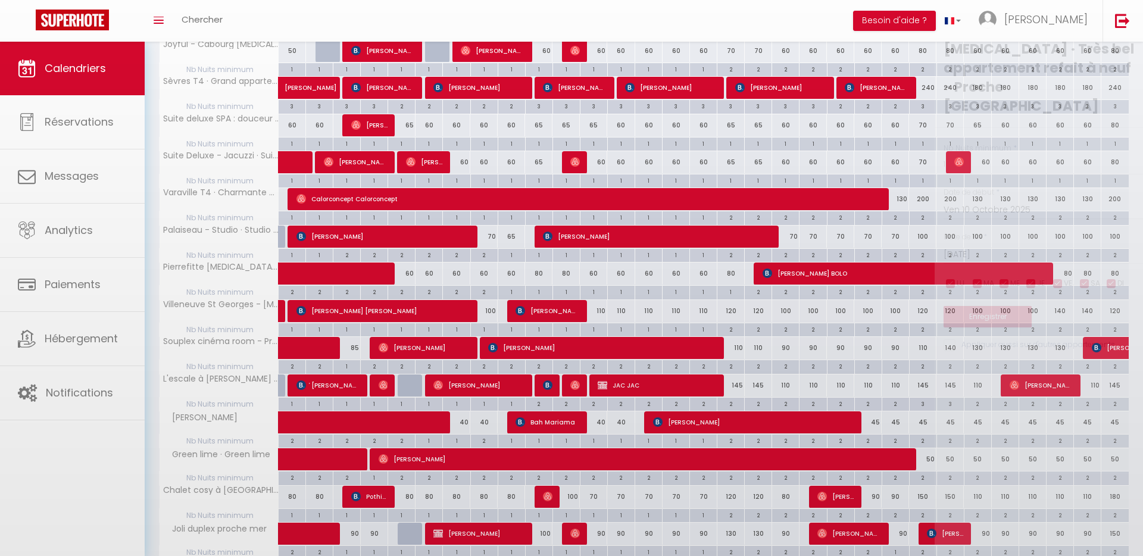
click at [548, 306] on div at bounding box center [571, 278] width 1143 height 556
type input "undefined aN undefined NaN"
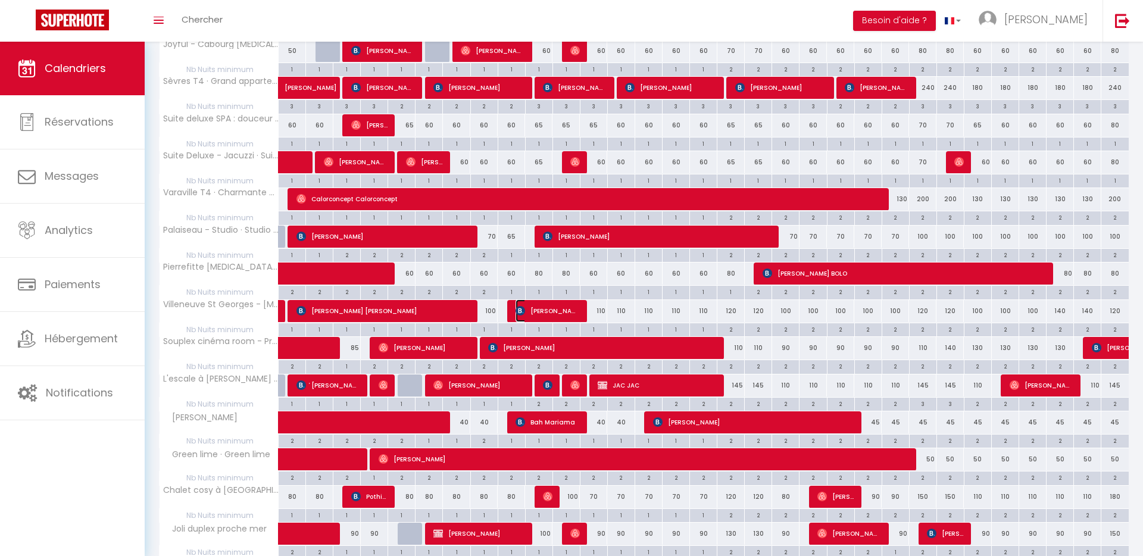
click at [548, 306] on span "[PERSON_NAME] Recalde" at bounding box center [548, 311] width 64 height 23
select select "OK"
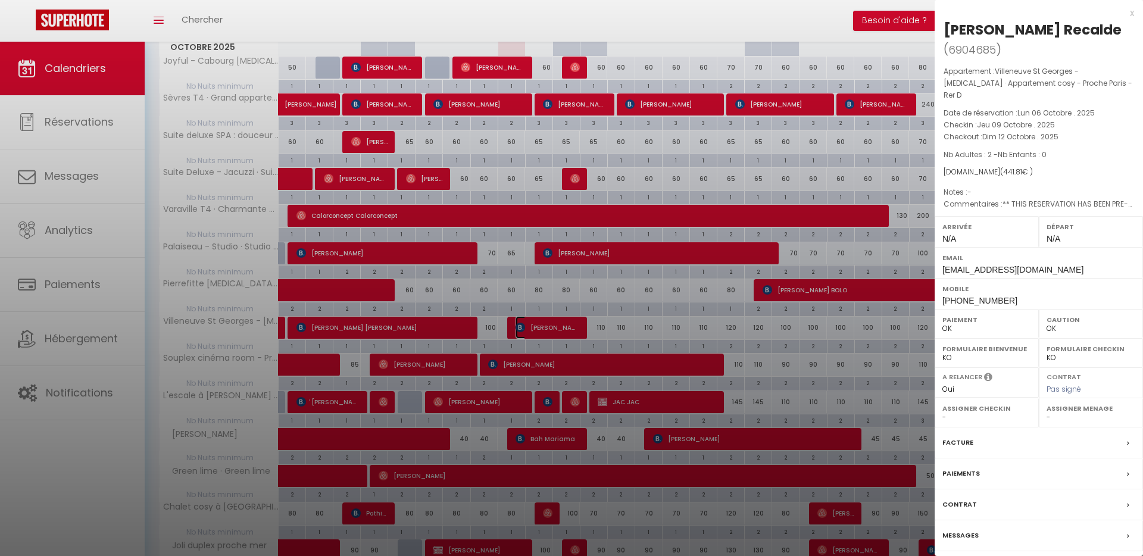
scroll to position [191, 0]
click at [1133, 17] on div "x" at bounding box center [1034, 13] width 199 height 14
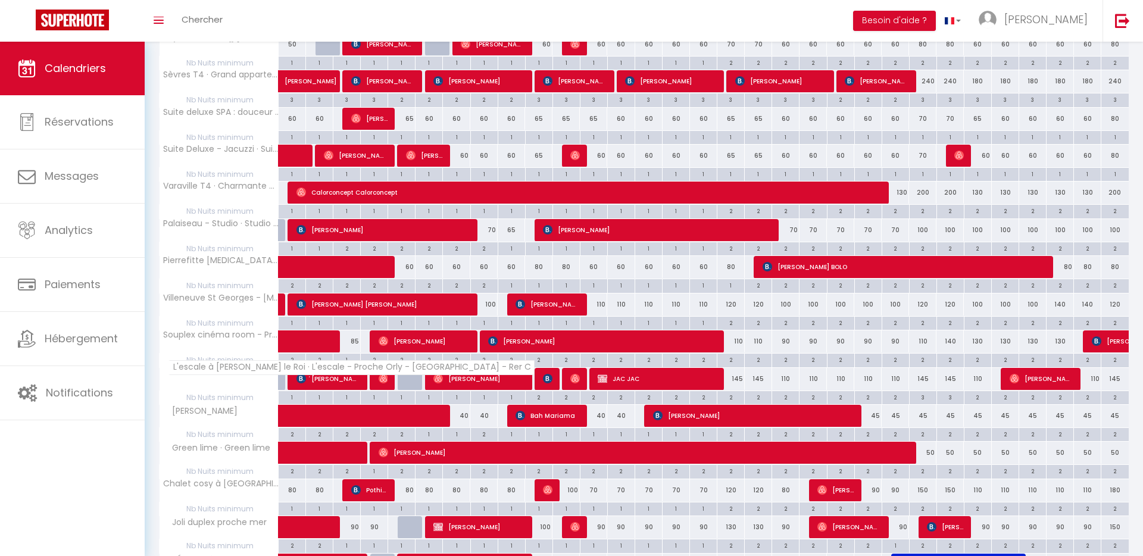
scroll to position [217, 0]
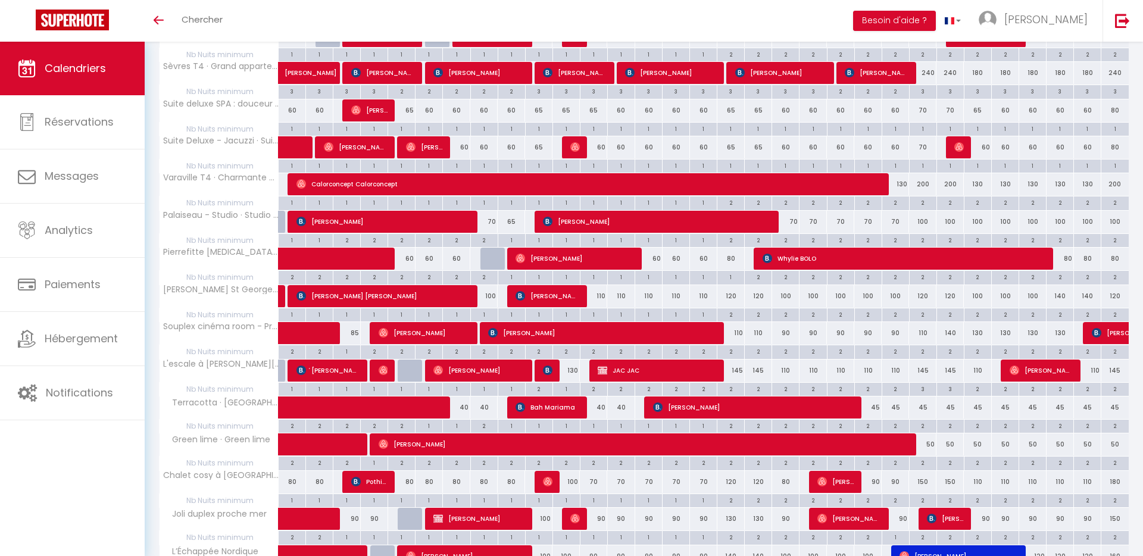
scroll to position [223, 0]
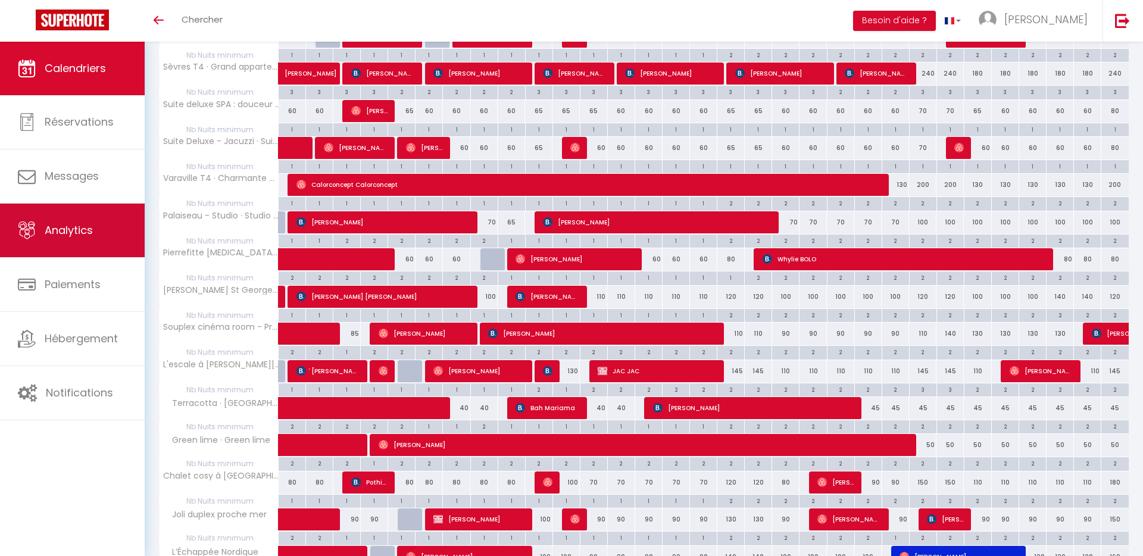
click at [76, 244] on link "Analytics" at bounding box center [72, 231] width 145 height 54
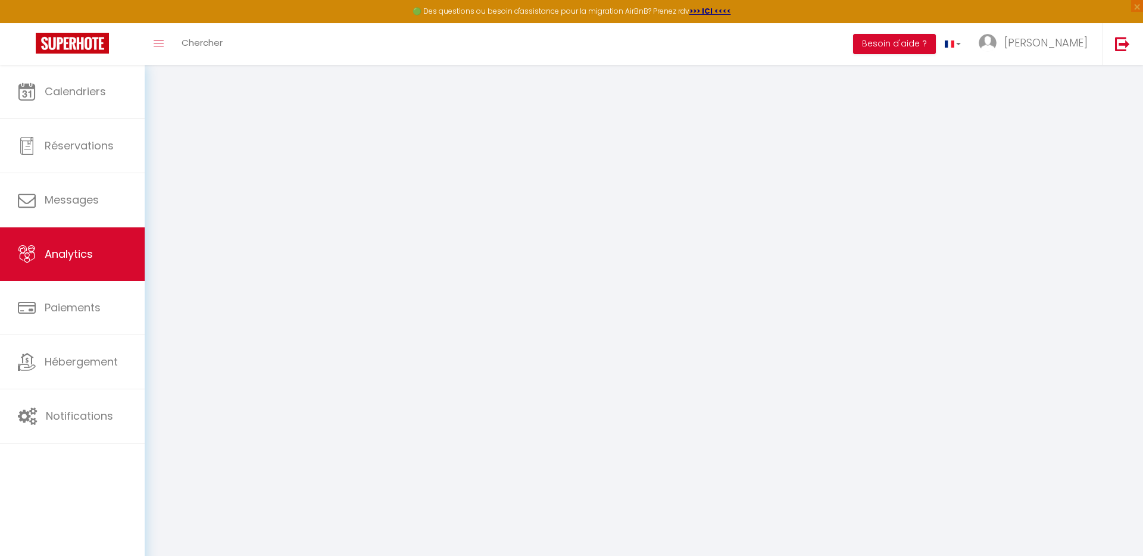
select select "2025"
select select "10"
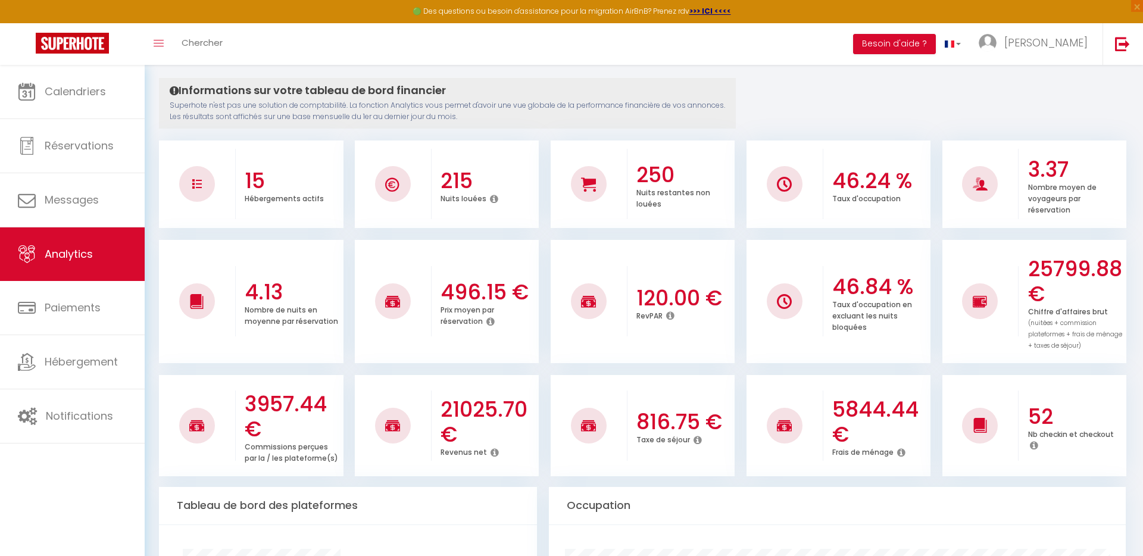
scroll to position [117, 0]
